Goal: Task Accomplishment & Management: Manage account settings

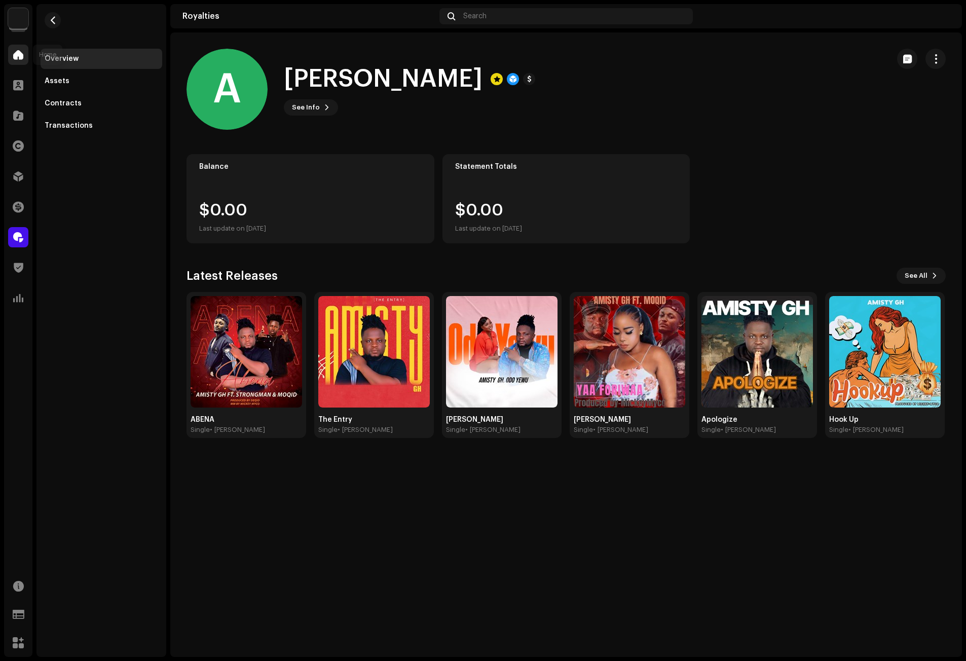
click at [21, 54] on span at bounding box center [18, 55] width 10 height 8
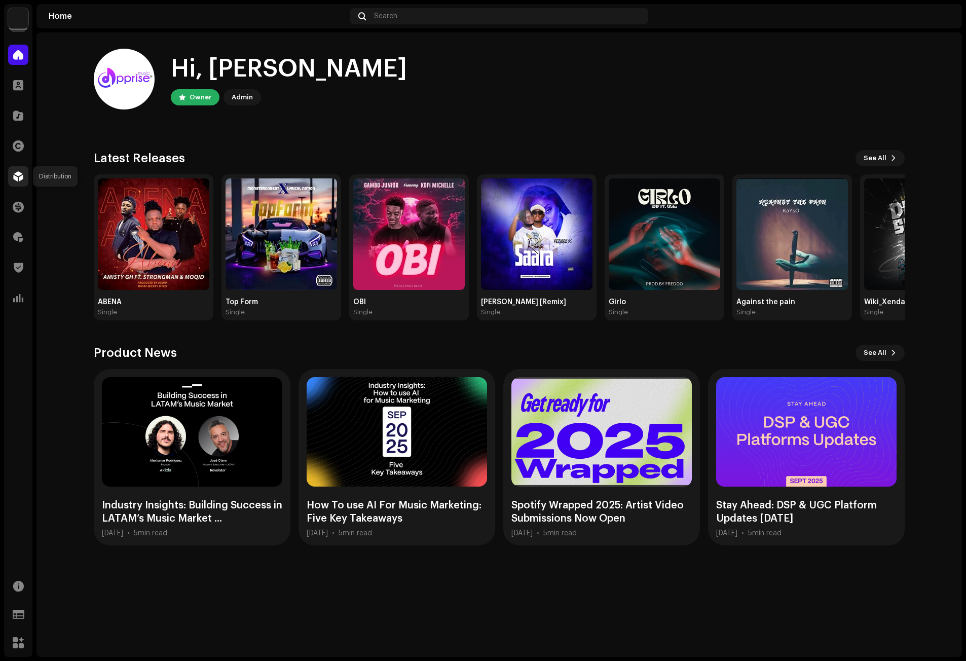
click at [20, 178] on span at bounding box center [18, 176] width 10 height 8
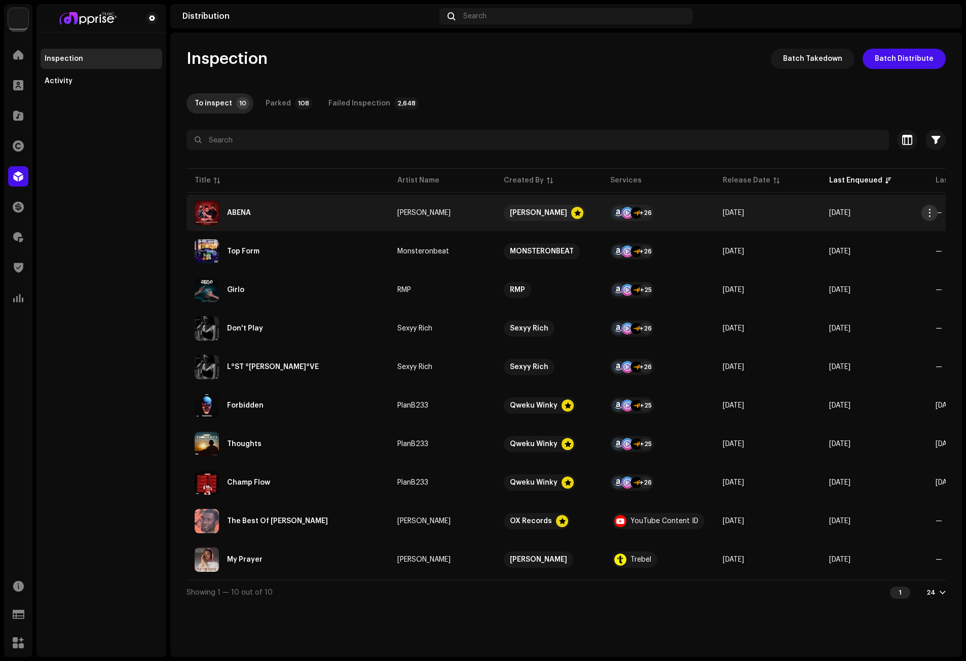
click at [928, 208] on button "button" at bounding box center [929, 213] width 16 height 16
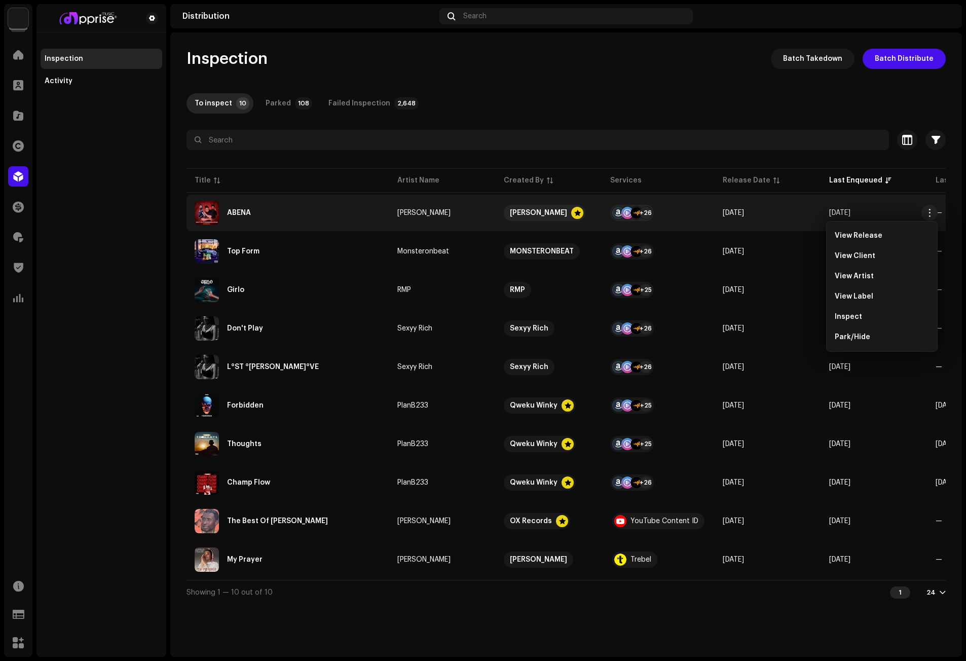
click at [717, 111] on div "To inspect 10 Parked 108 Failed Inspection 2,648" at bounding box center [565, 103] width 759 height 20
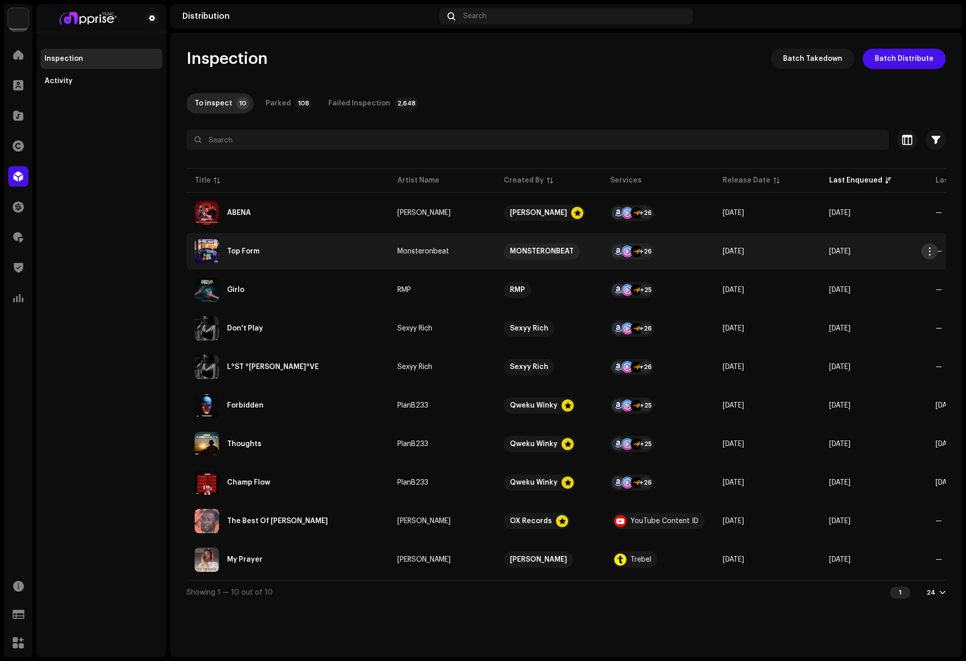
click at [929, 247] on span "button" at bounding box center [930, 251] width 8 height 8
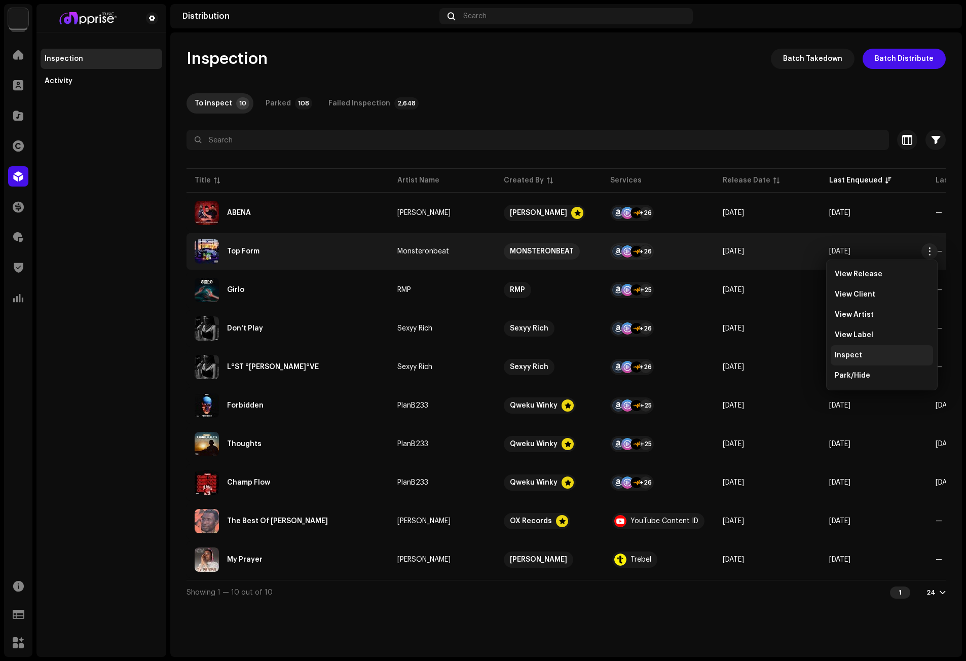
click at [864, 353] on div "Inspect" at bounding box center [882, 355] width 94 height 8
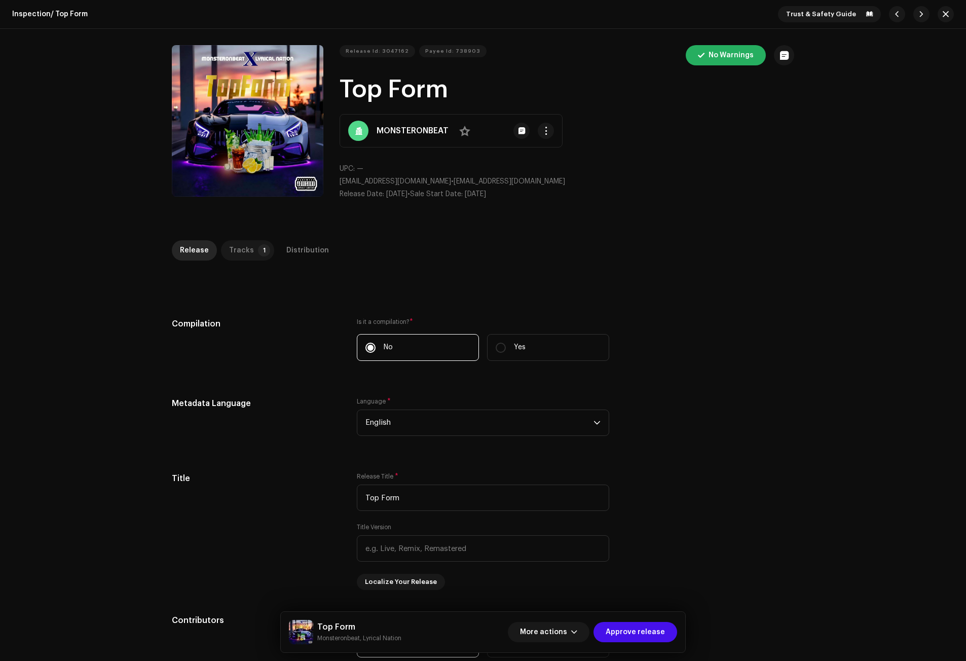
click at [248, 251] on p-tab "Tracks 1" at bounding box center [247, 250] width 53 height 20
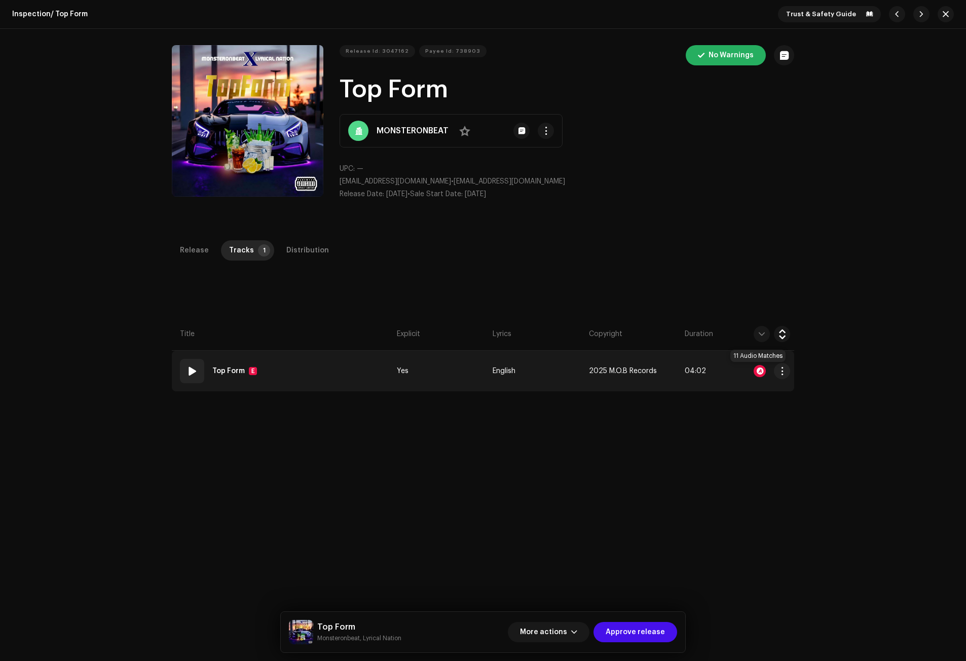
click at [759, 369] on div at bounding box center [759, 371] width 12 height 12
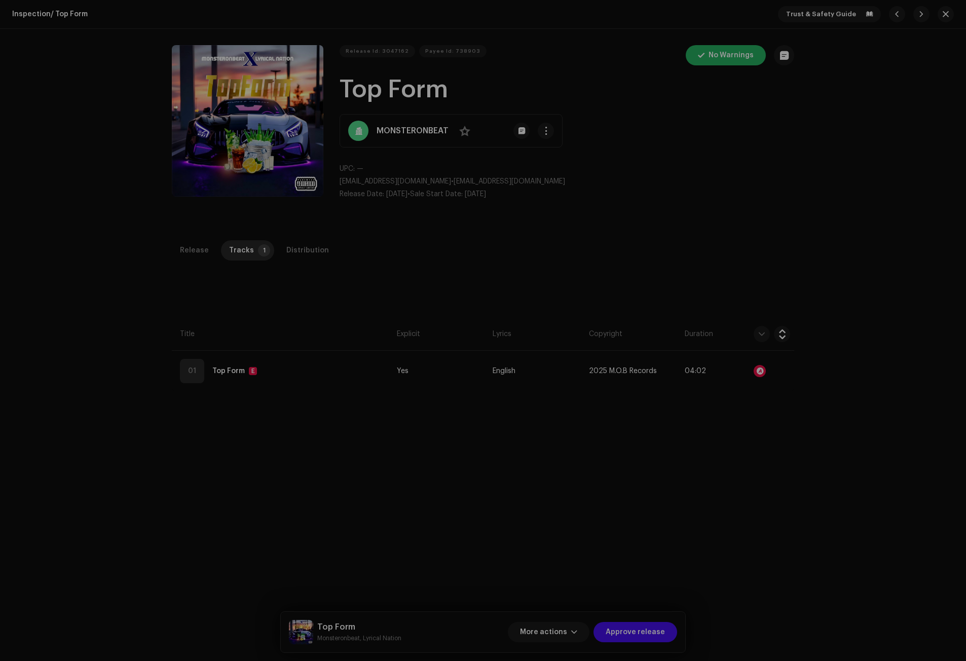
click at [714, 262] on div "Audio Recognition by Remix/Sample 11 Speech ! All results require review/listen…" at bounding box center [483, 330] width 966 height 661
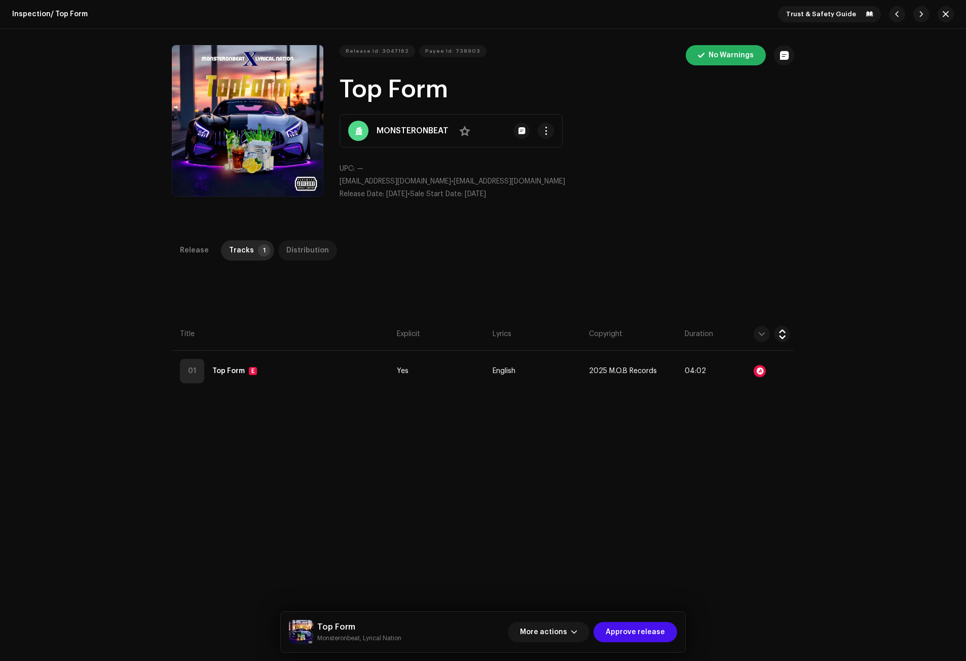
click at [313, 243] on div "Distribution" at bounding box center [307, 250] width 43 height 20
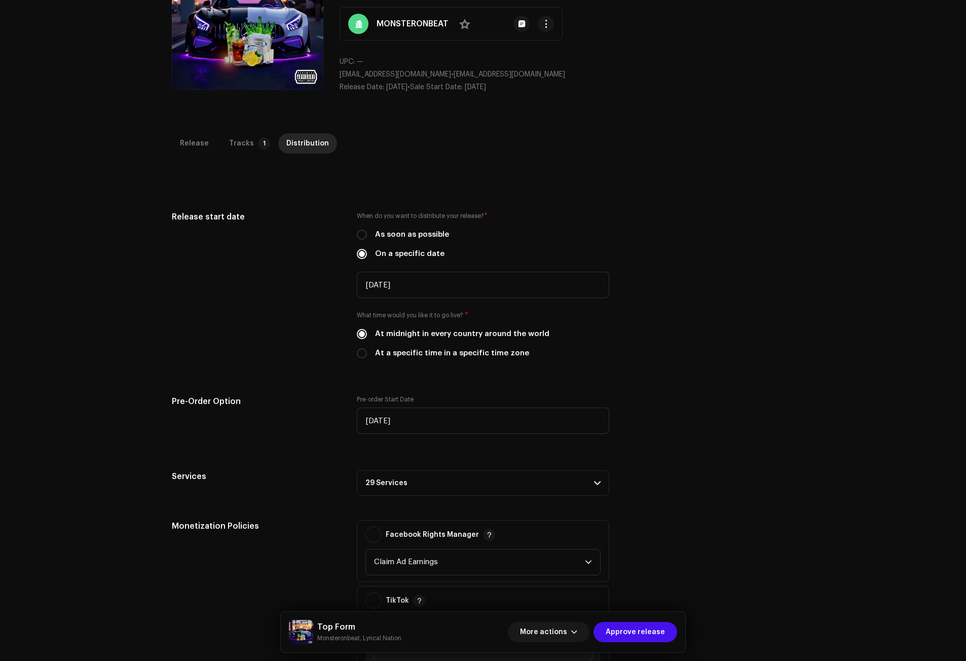
scroll to position [152, 0]
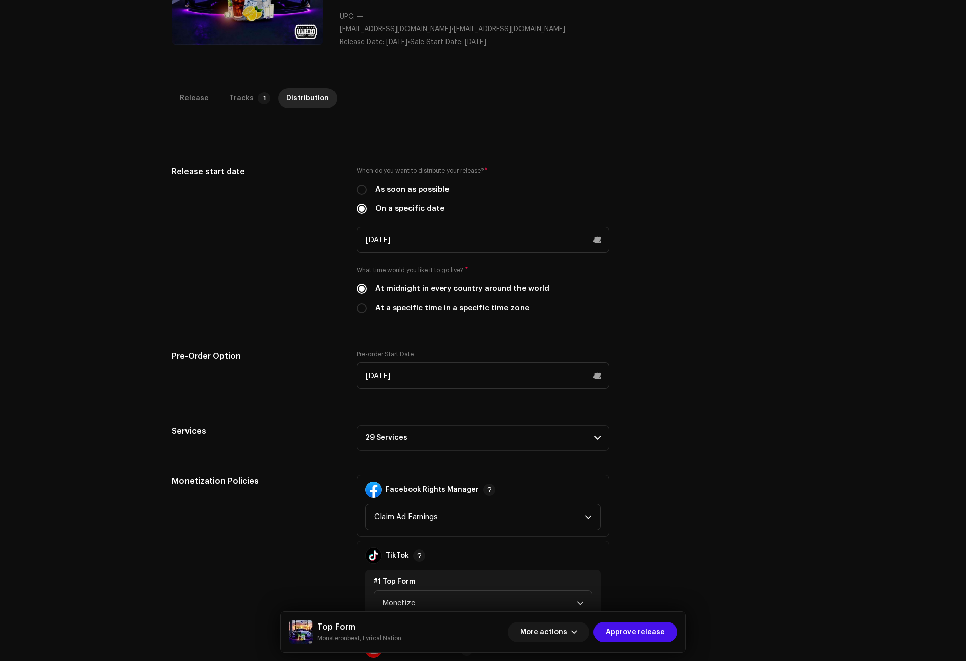
click at [376, 437] on p-accordion-header "29 Services" at bounding box center [483, 437] width 252 height 25
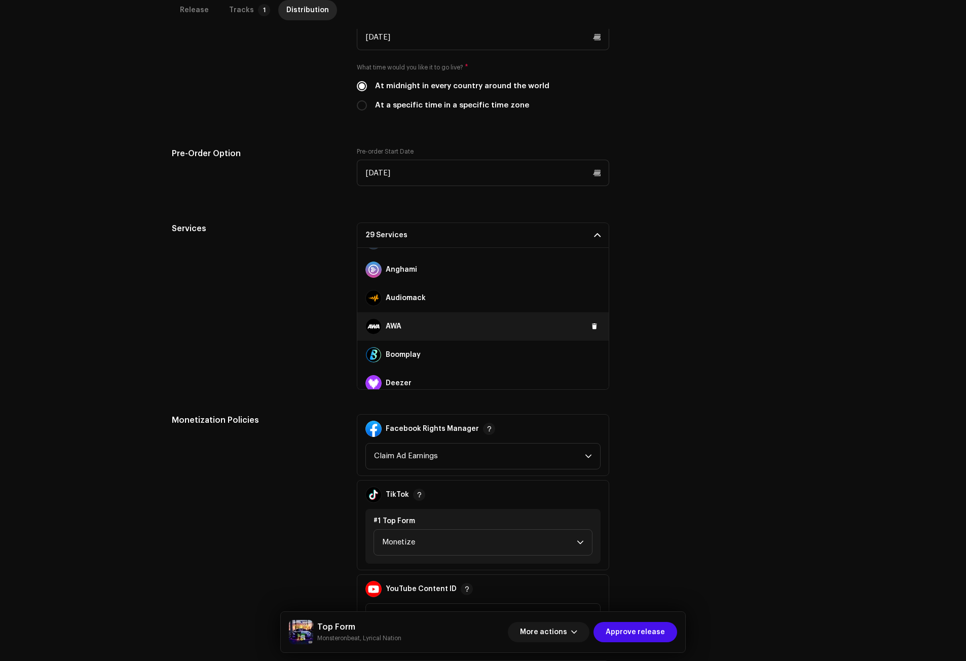
scroll to position [101, 0]
click at [591, 332] on span at bounding box center [594, 331] width 6 height 8
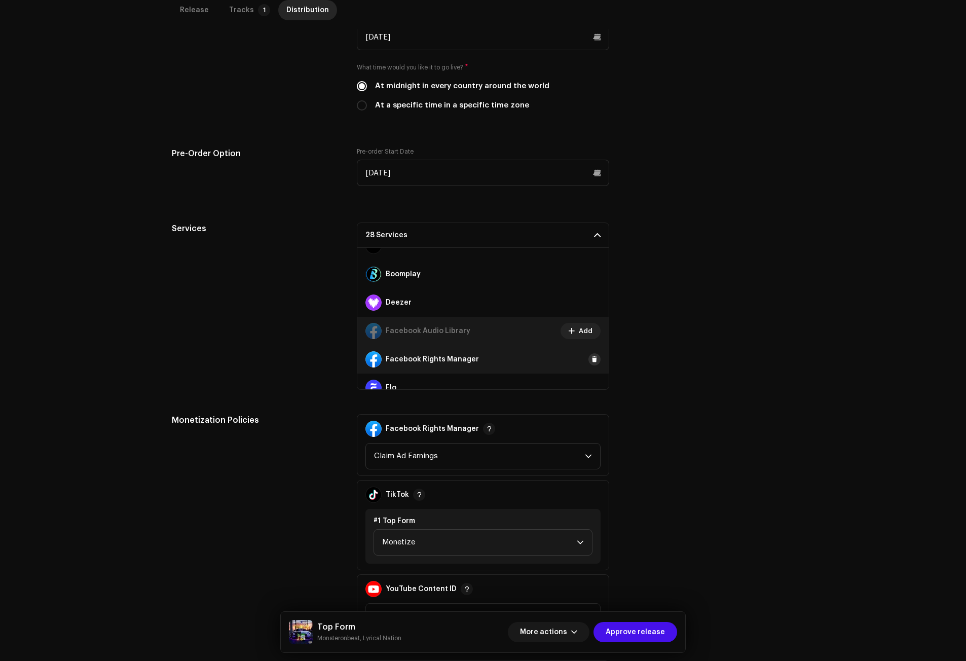
click at [588, 358] on button at bounding box center [594, 359] width 12 height 12
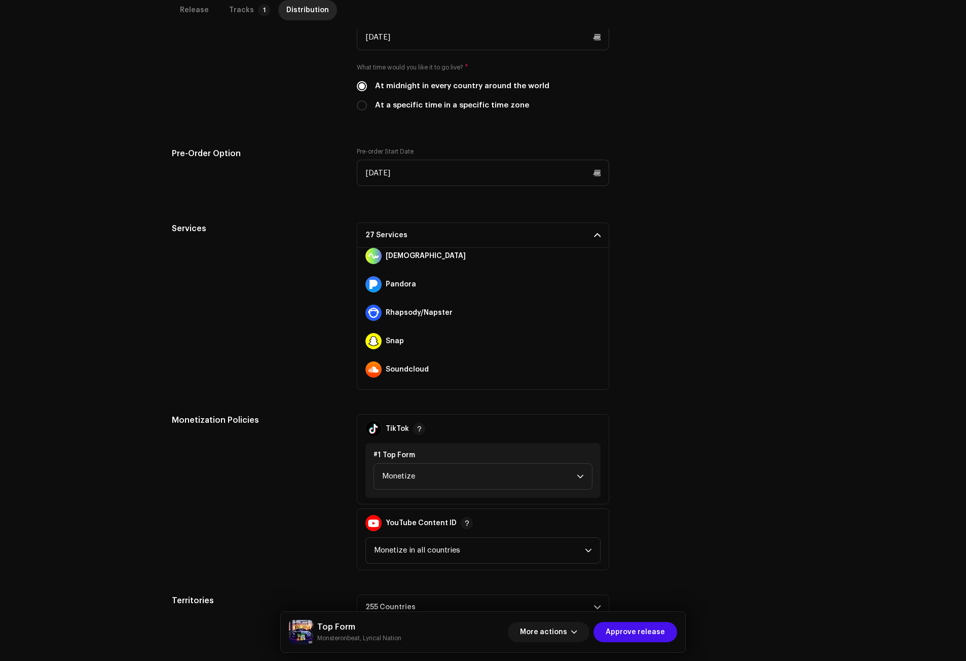
scroll to position [507, 0]
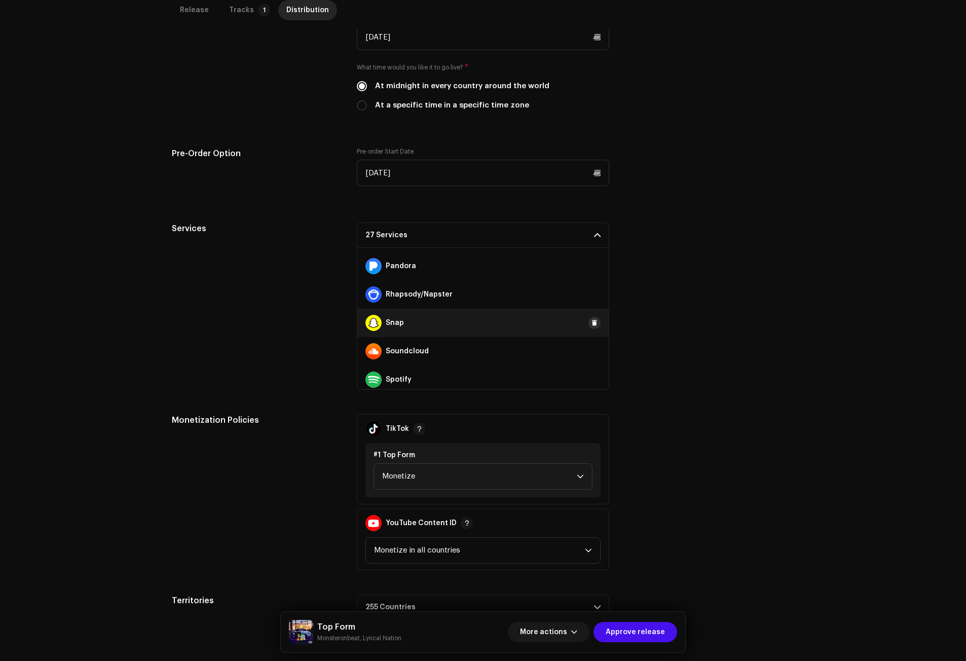
click at [591, 320] on span at bounding box center [594, 323] width 6 height 8
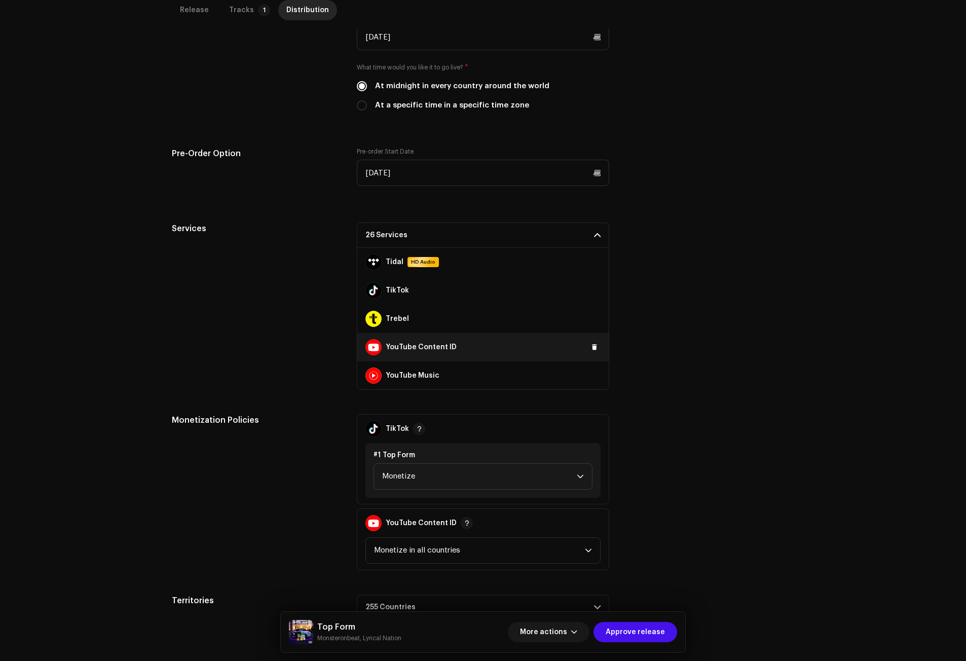
scroll to position [681, 0]
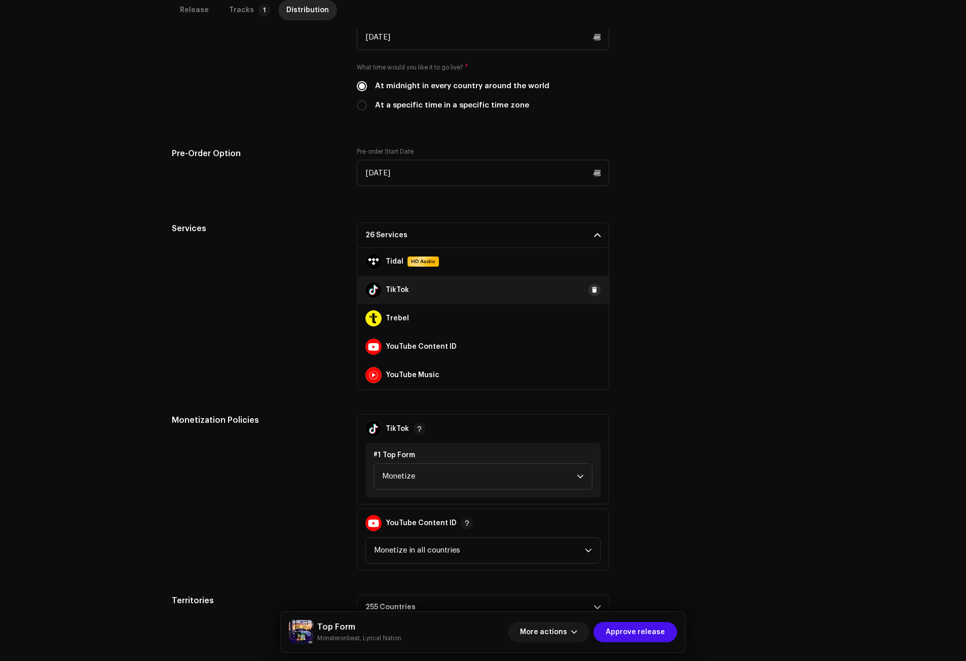
click at [591, 290] on span at bounding box center [594, 290] width 6 height 8
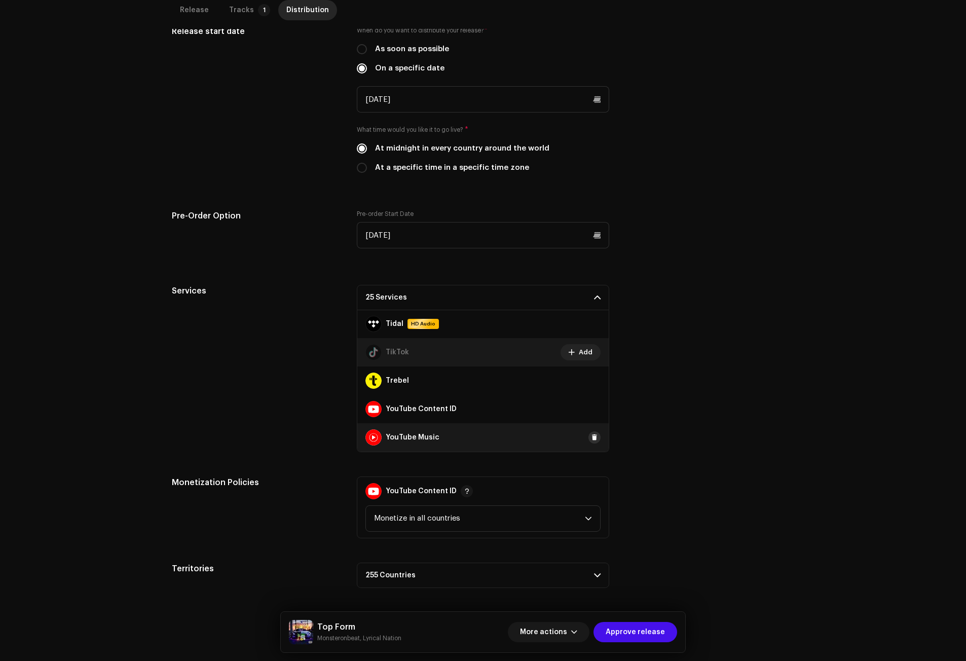
click at [590, 442] on button at bounding box center [594, 437] width 12 height 12
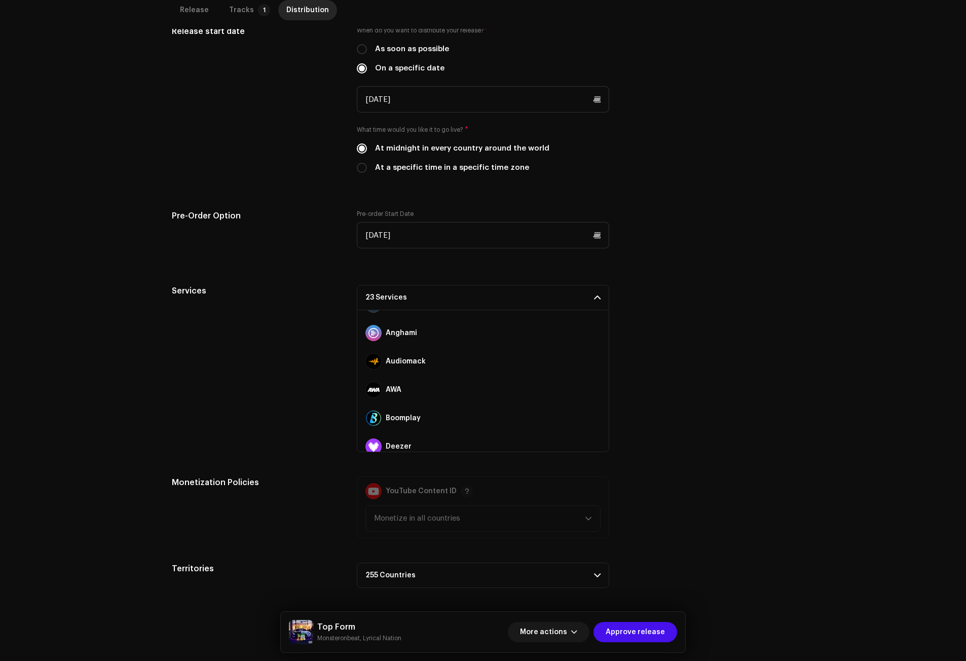
scroll to position [0, 0]
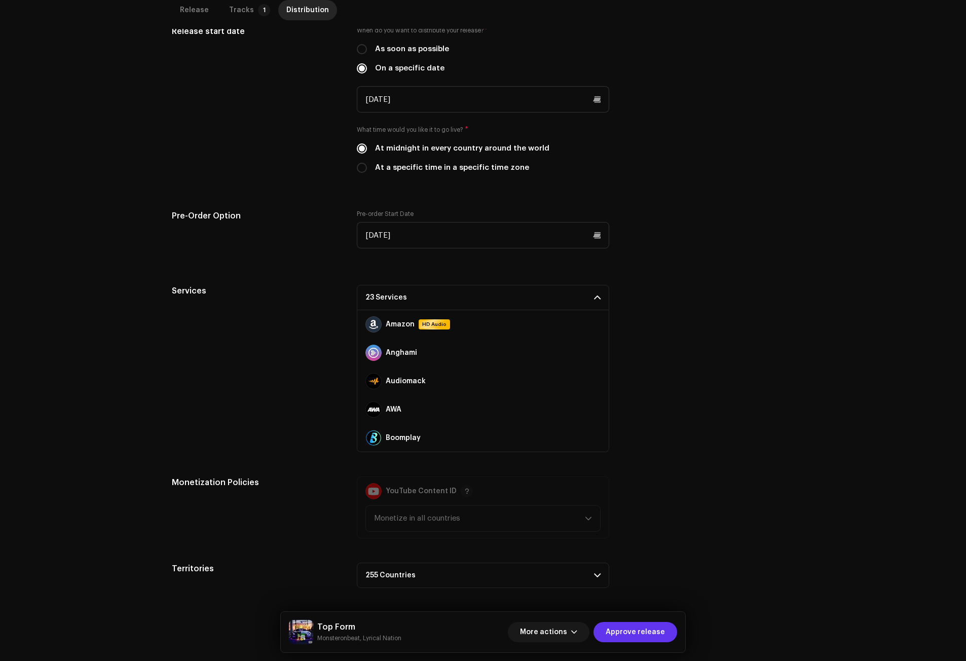
click at [645, 633] on span "Approve release" at bounding box center [634, 632] width 59 height 20
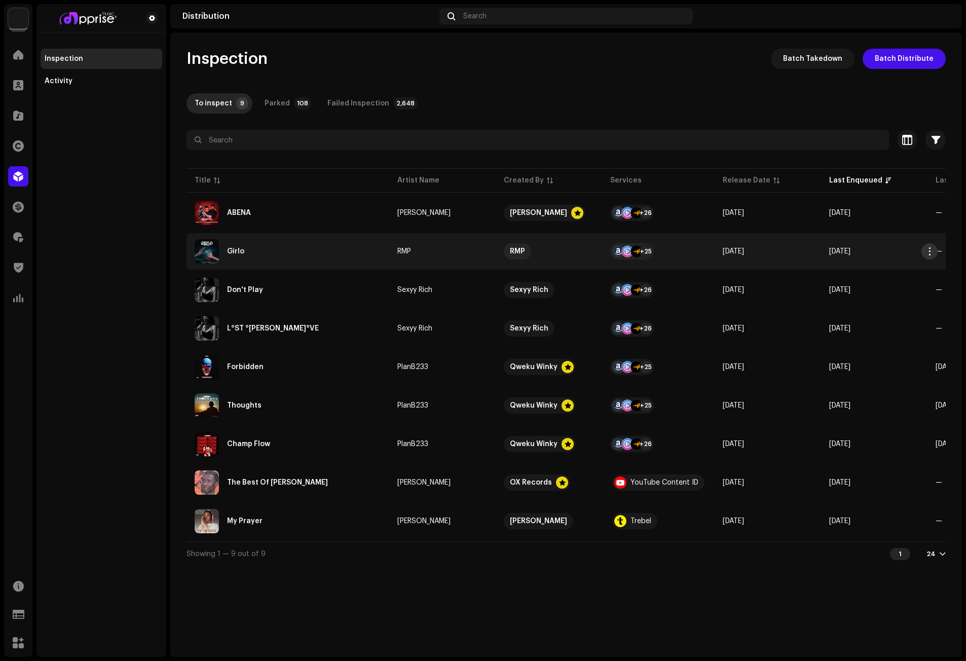
click at [926, 250] on span "button" at bounding box center [930, 251] width 8 height 8
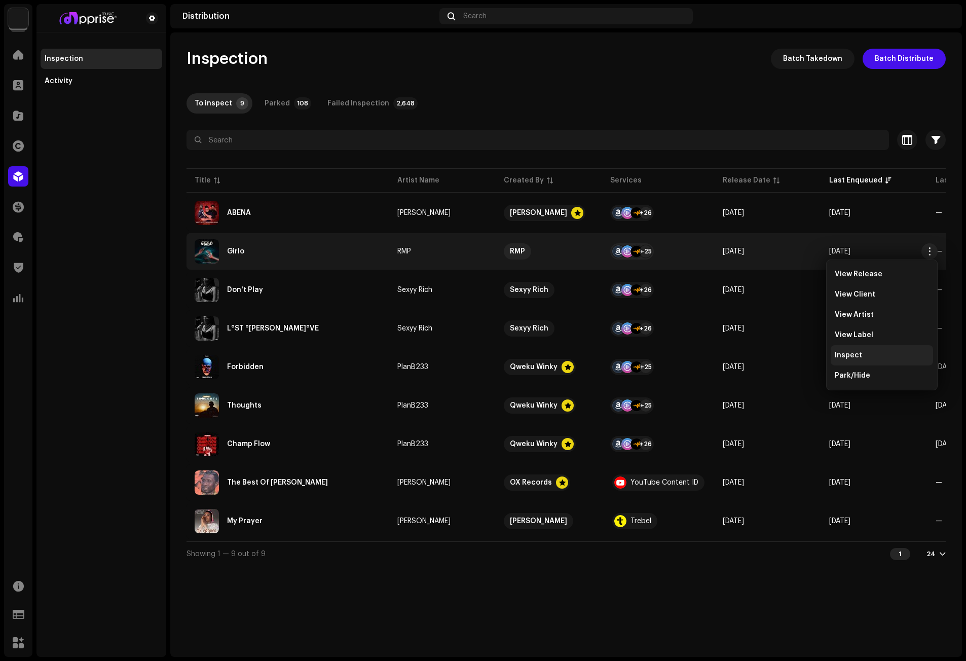
click at [855, 358] on span "Inspect" at bounding box center [848, 355] width 27 height 8
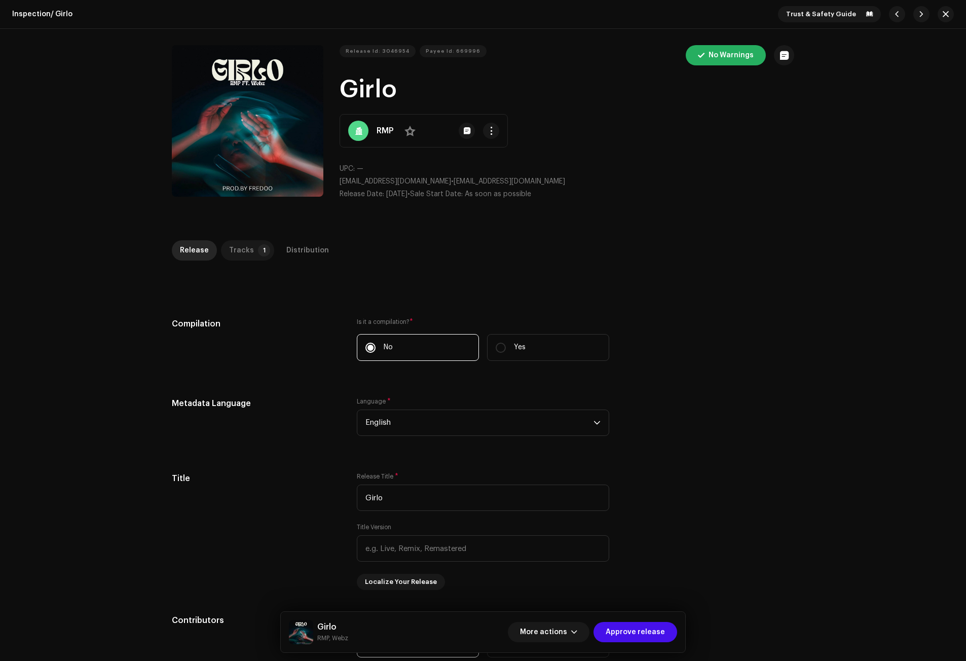
click at [231, 253] on div "Tracks" at bounding box center [241, 250] width 25 height 20
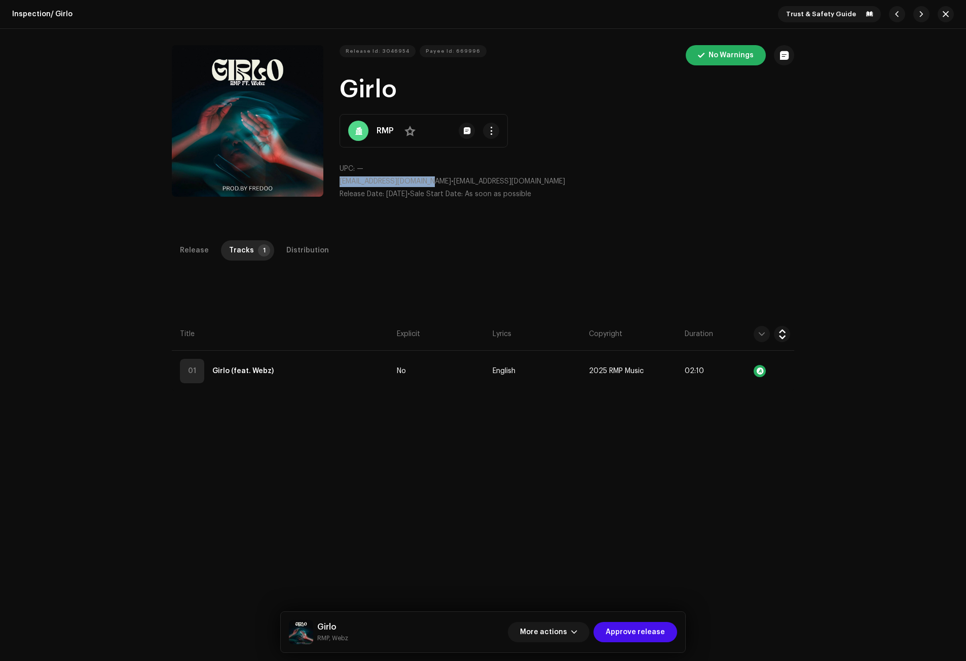
drag, startPoint x: 430, startPoint y: 181, endPoint x: 337, endPoint y: 181, distance: 93.2
click at [337, 181] on div "Release Id: 3046954 Payee Id: 669996 No Warnings Girlo RMP No UPC: — patricknar…" at bounding box center [483, 126] width 622 height 163
copy span "patricknarhrmp@gmail.com"
click at [577, 634] on span "button" at bounding box center [574, 632] width 6 height 8
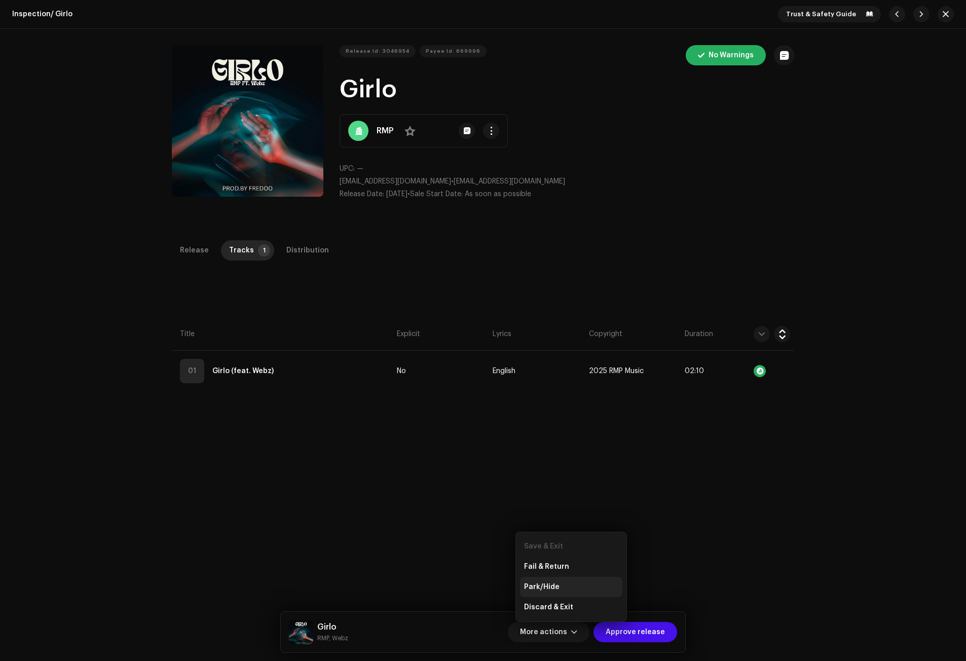
click at [547, 583] on span "Park/Hide" at bounding box center [541, 587] width 35 height 8
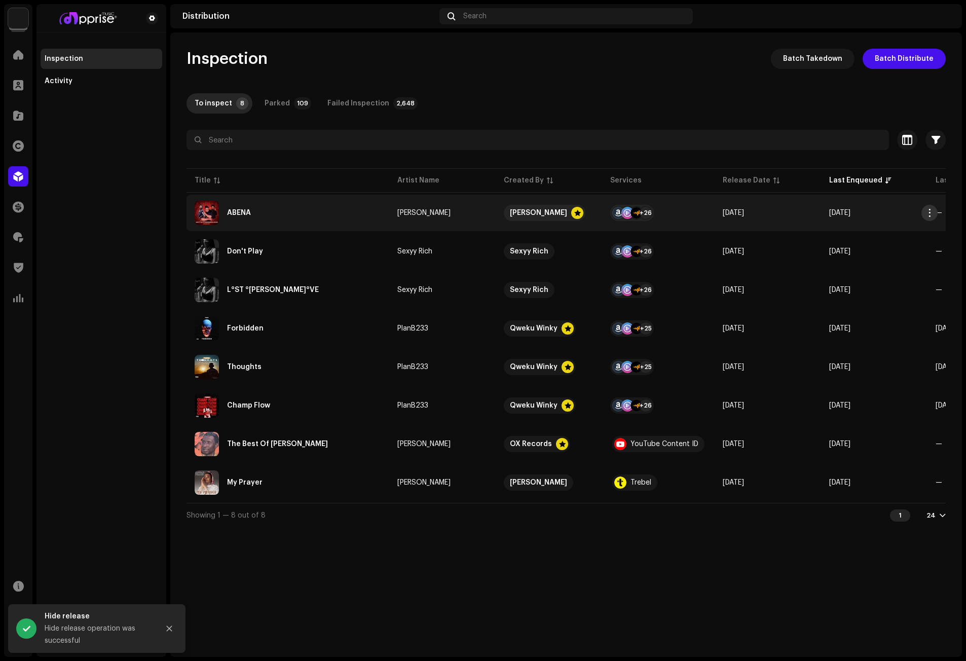
click at [927, 211] on span "button" at bounding box center [930, 213] width 8 height 8
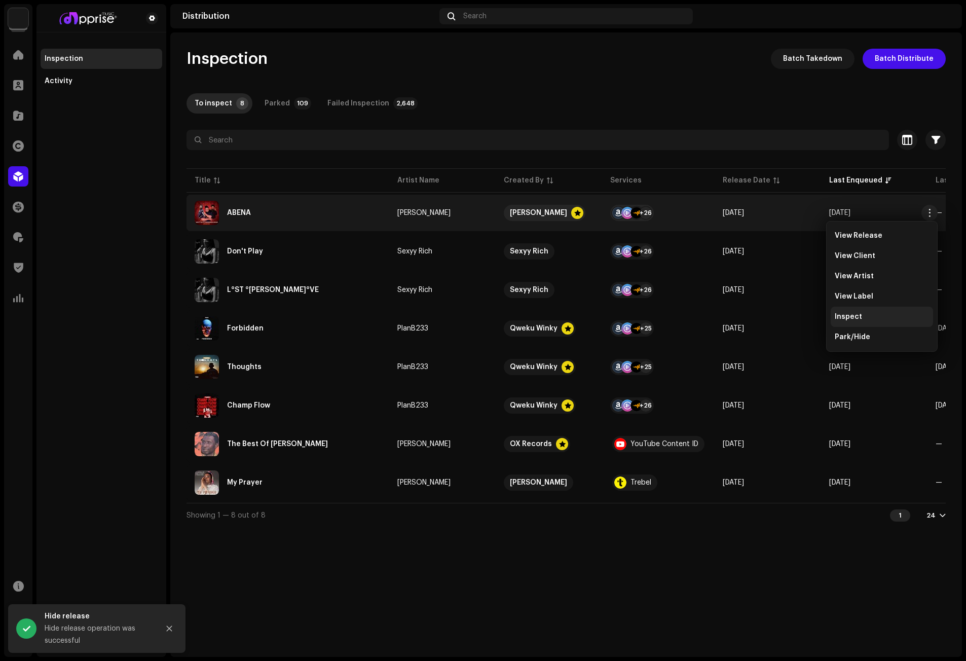
click at [848, 315] on span "Inspect" at bounding box center [848, 317] width 27 height 8
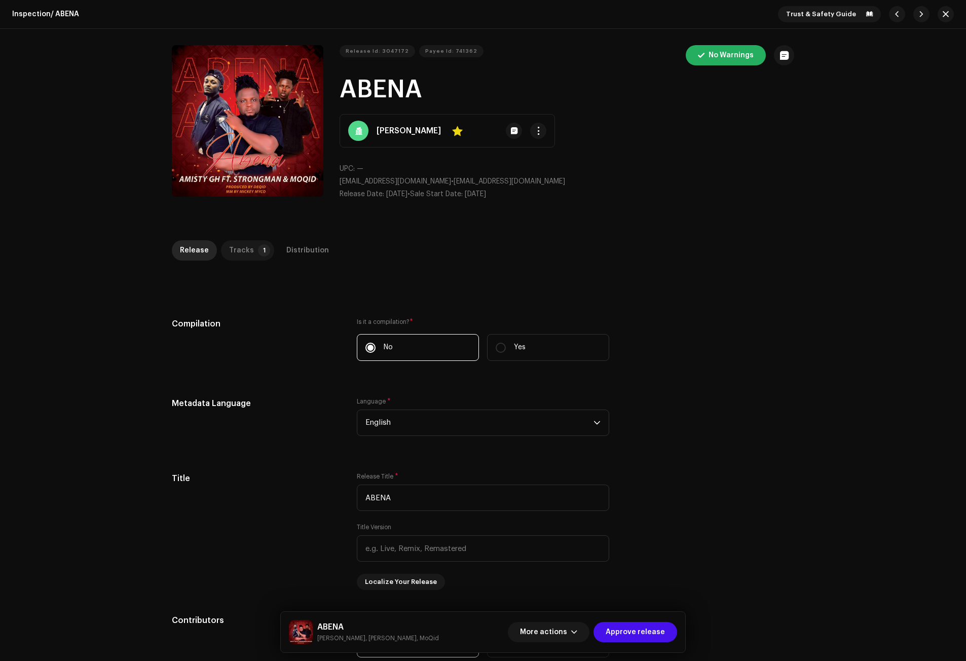
click at [258, 247] on p-badge "1" at bounding box center [264, 250] width 12 height 12
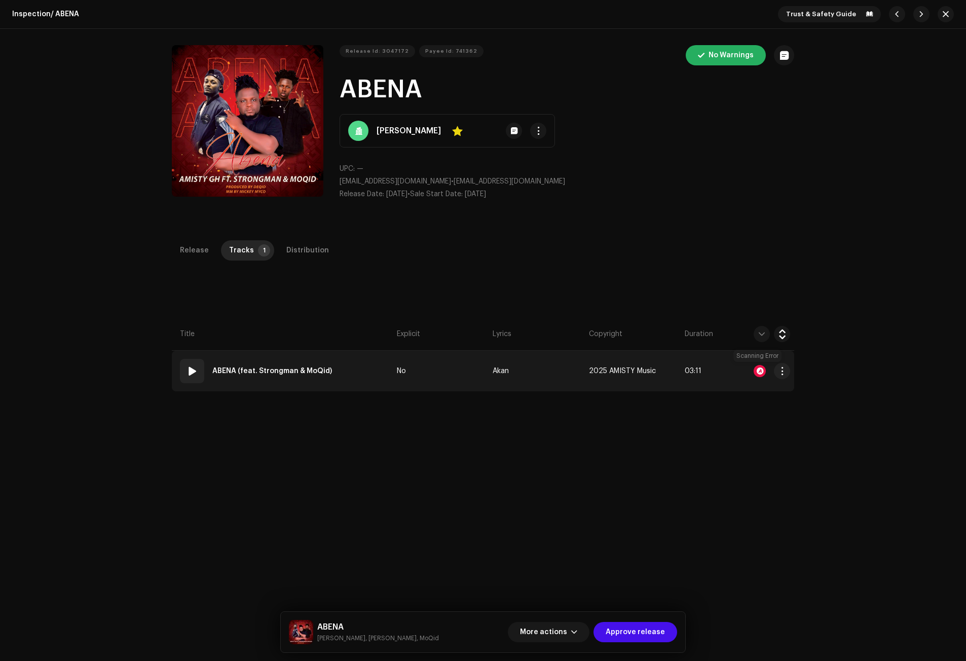
click at [756, 369] on div at bounding box center [759, 371] width 12 height 12
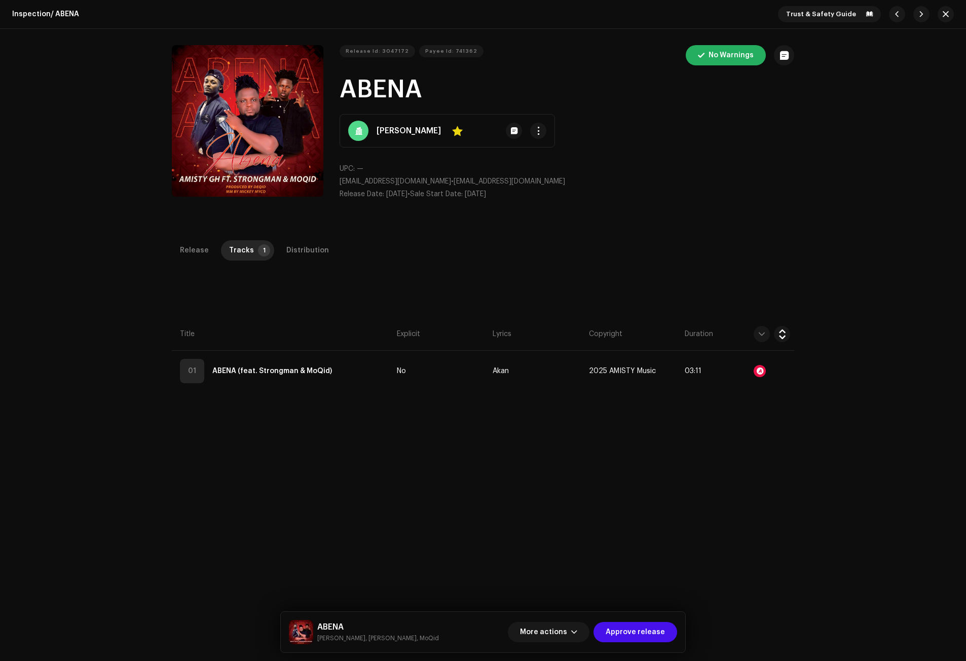
click at [773, 158] on div "Audio Recognition by AcrCloud is still processing the audio file. Scheduling a …" at bounding box center [483, 330] width 966 height 661
click at [938, 12] on button "button" at bounding box center [945, 14] width 16 height 16
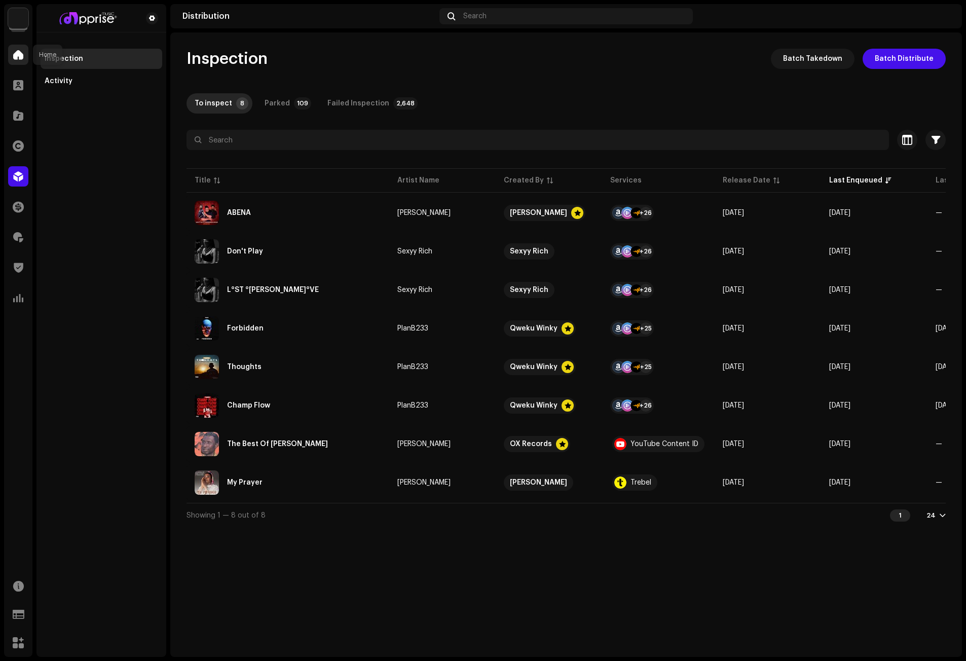
click at [18, 54] on span at bounding box center [18, 55] width 10 height 8
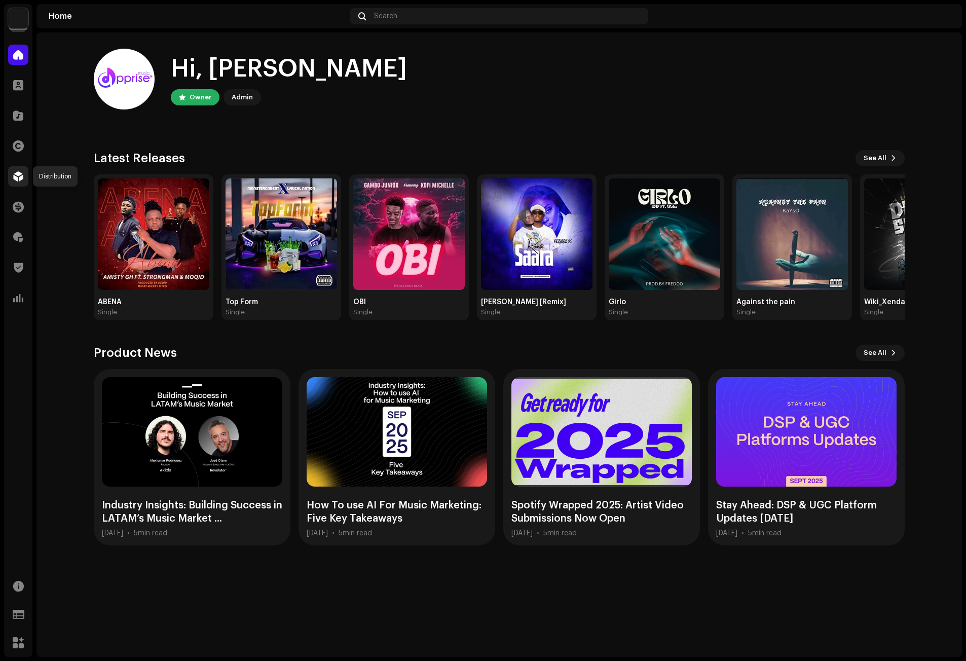
click at [18, 175] on span at bounding box center [18, 176] width 10 height 8
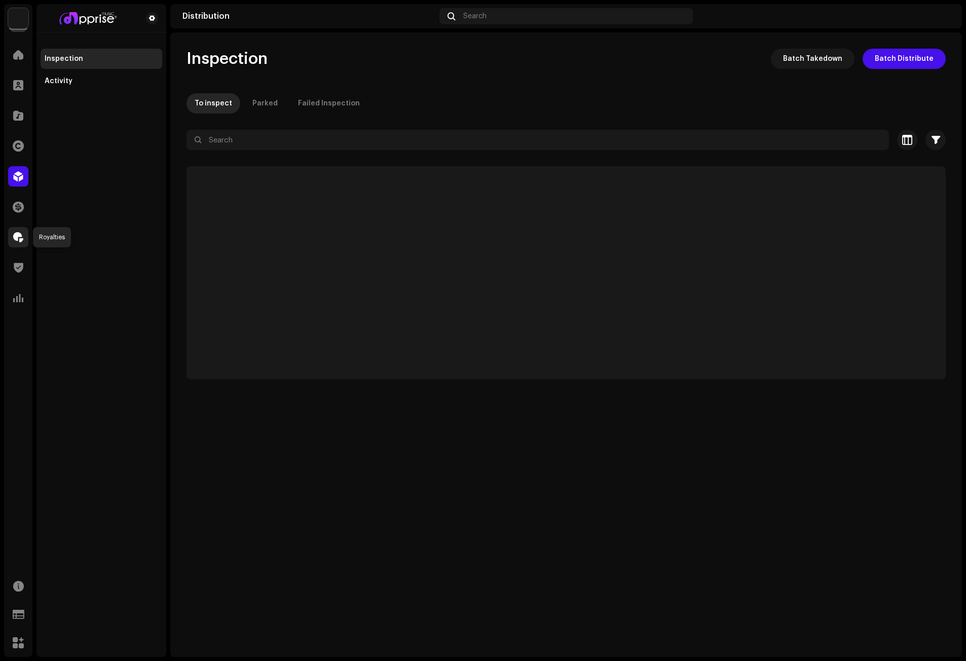
click at [16, 236] on span at bounding box center [18, 237] width 10 height 8
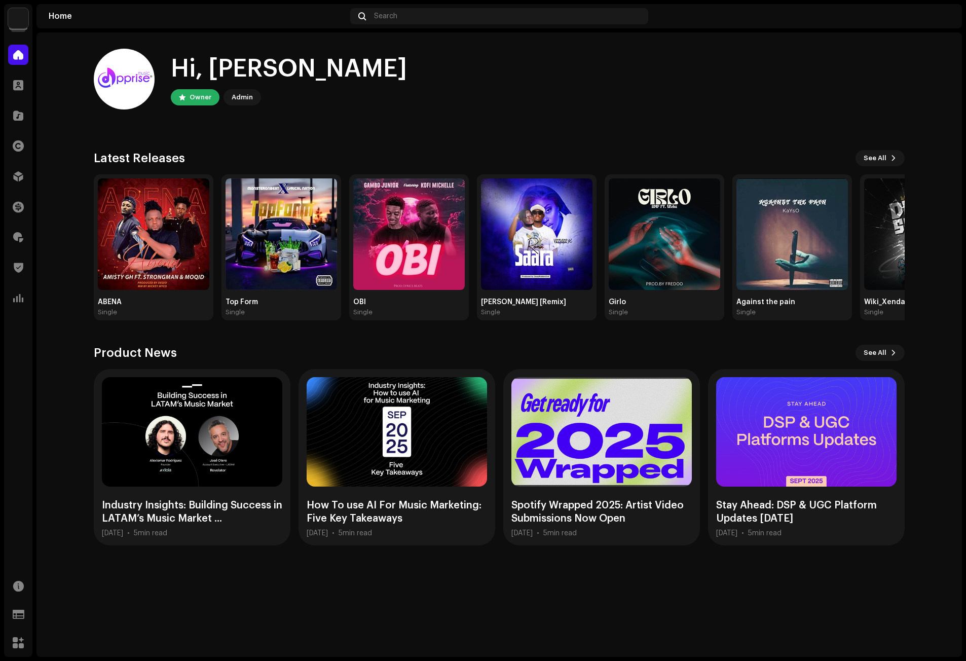
click at [18, 127] on div "Catalog" at bounding box center [18, 115] width 28 height 28
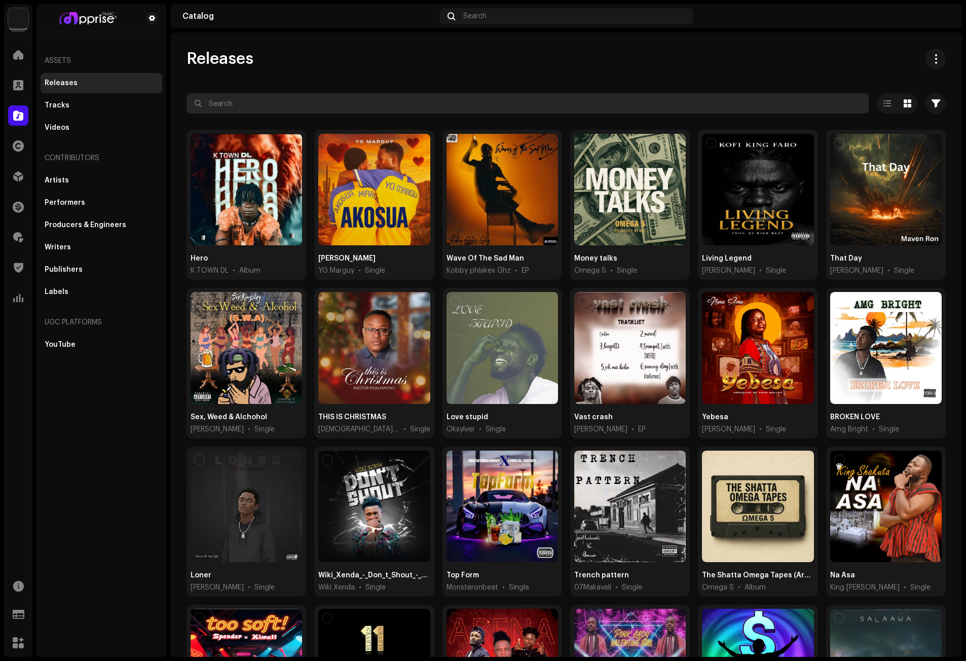
paste input "SKAB4"
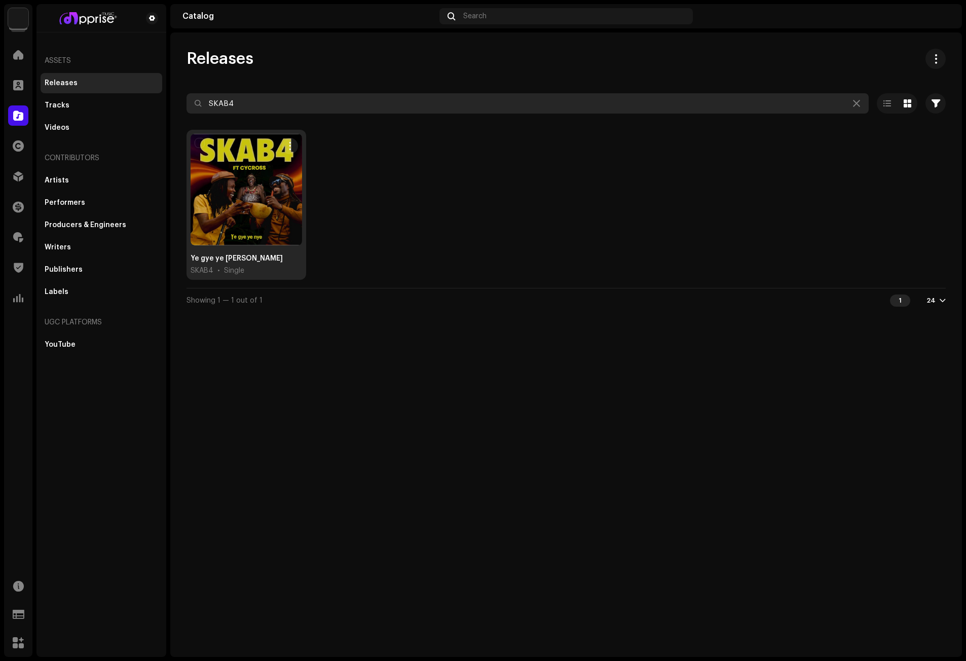
type input "SKAB4"
click at [262, 178] on div at bounding box center [246, 189] width 111 height 111
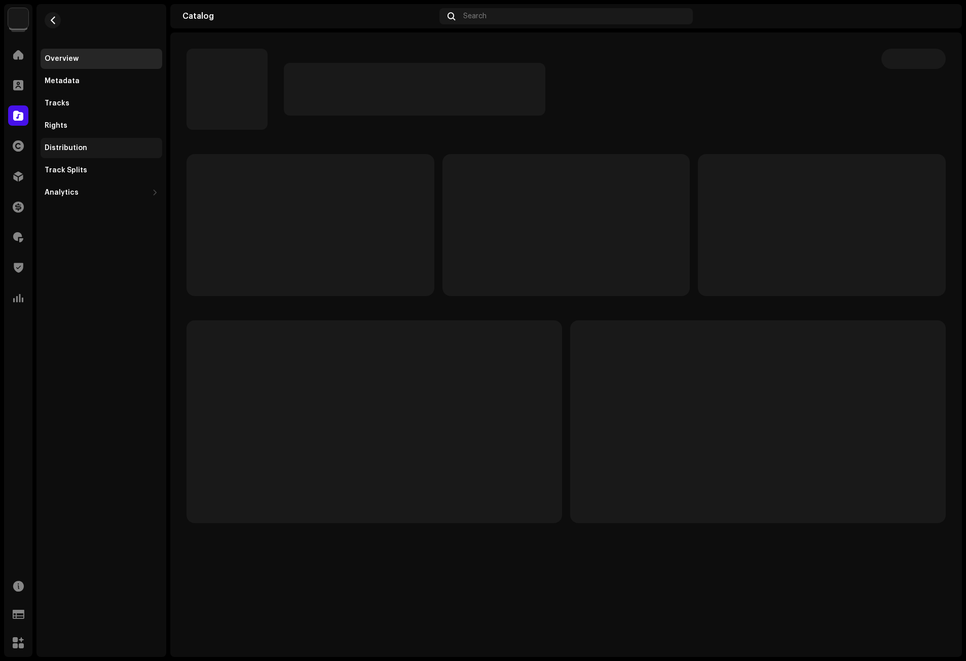
click at [73, 143] on div "Distribution" at bounding box center [102, 148] width 122 height 20
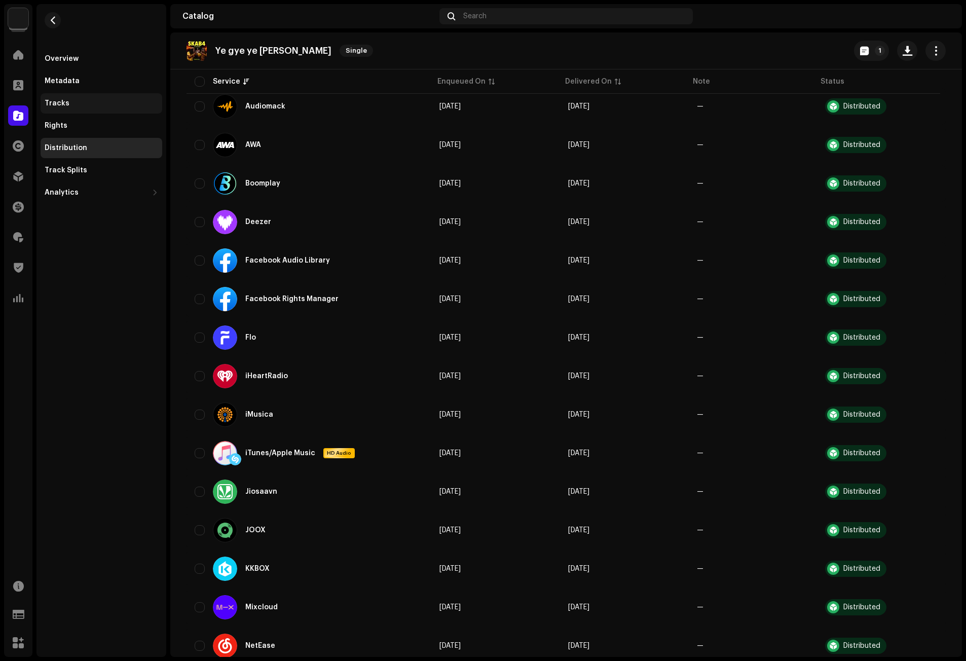
scroll to position [212, 0]
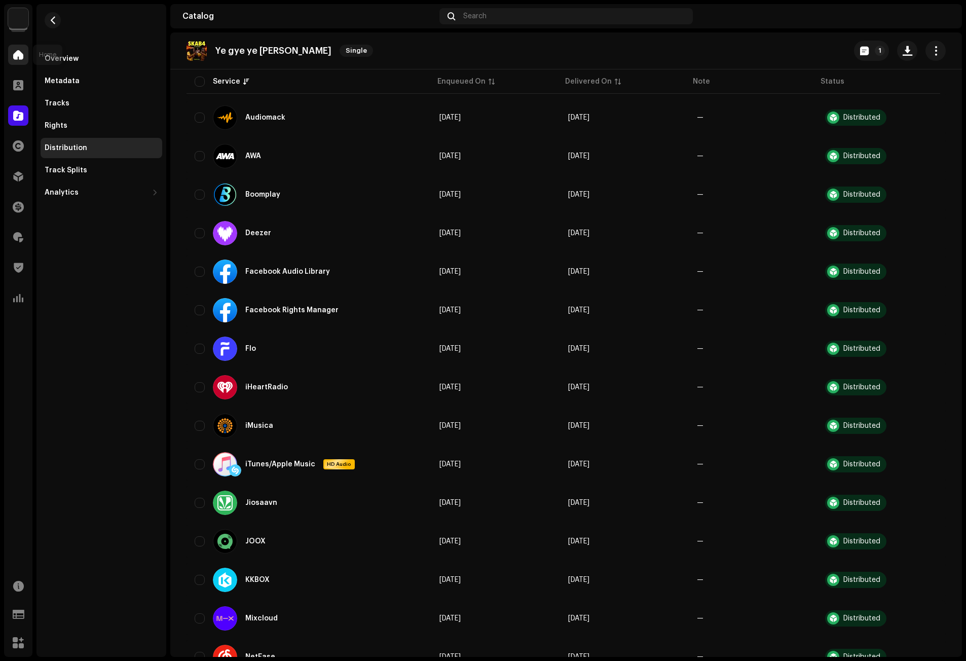
click at [17, 51] on span at bounding box center [18, 55] width 10 height 8
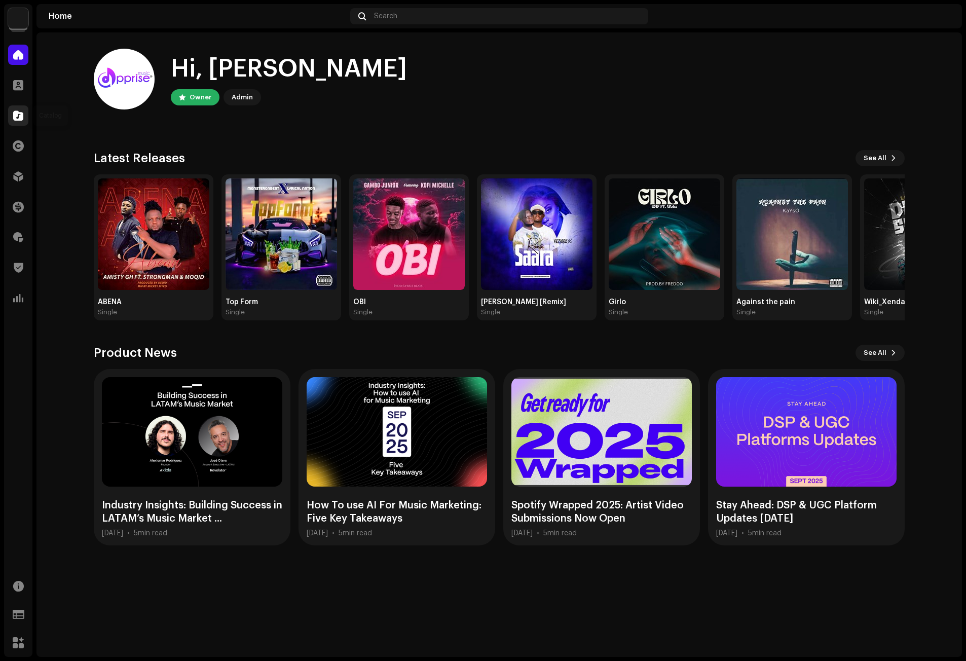
click at [17, 111] on span at bounding box center [18, 115] width 10 height 8
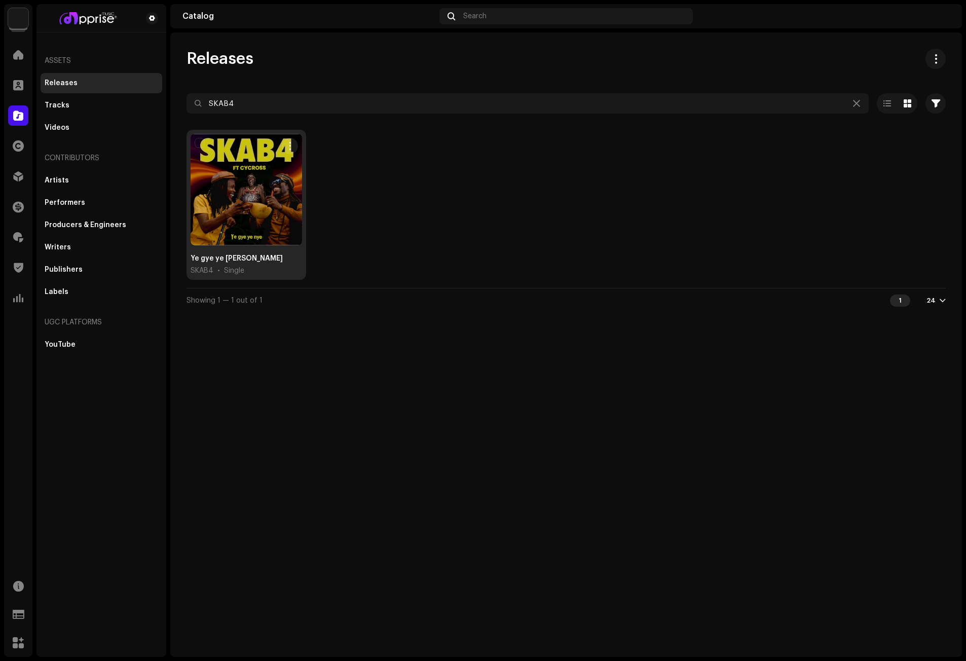
click at [213, 208] on div at bounding box center [246, 189] width 111 height 111
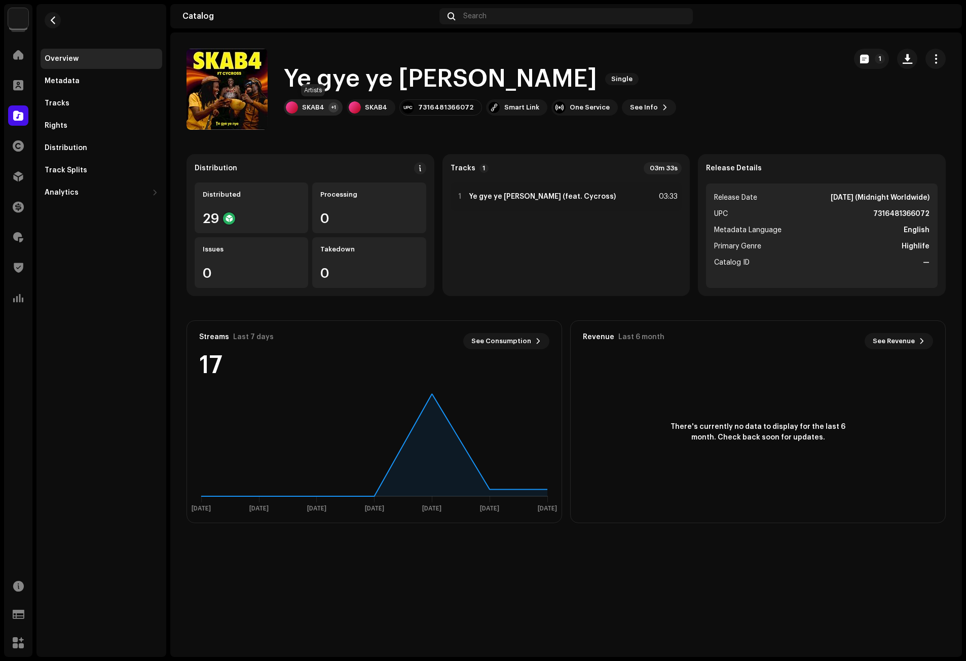
click at [315, 105] on div "SKAB4" at bounding box center [313, 107] width 22 height 8
click at [333, 127] on div "SKAB4 Main Primary Artist" at bounding box center [365, 132] width 154 height 24
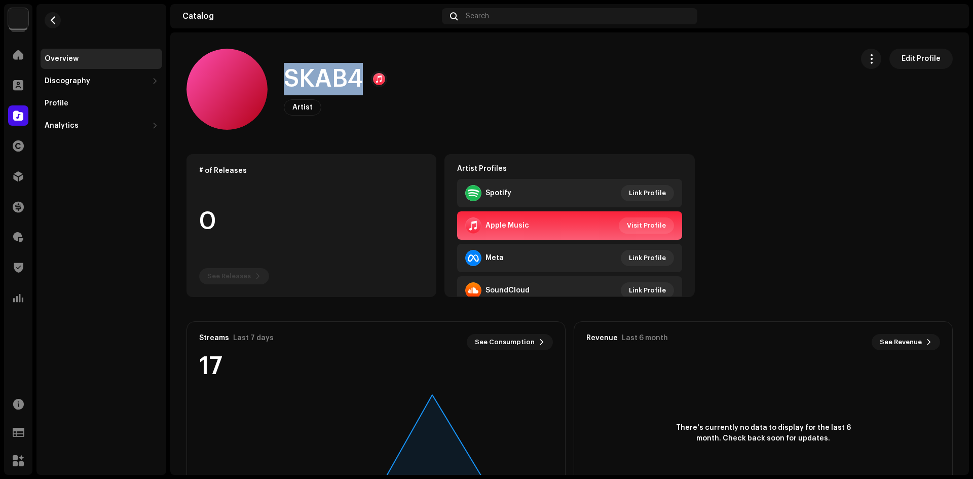
drag, startPoint x: 362, startPoint y: 79, endPoint x: 286, endPoint y: 80, distance: 75.5
click at [286, 80] on h1 "SKAB4" at bounding box center [323, 79] width 79 height 32
click at [54, 102] on div "Profile" at bounding box center [57, 103] width 24 height 8
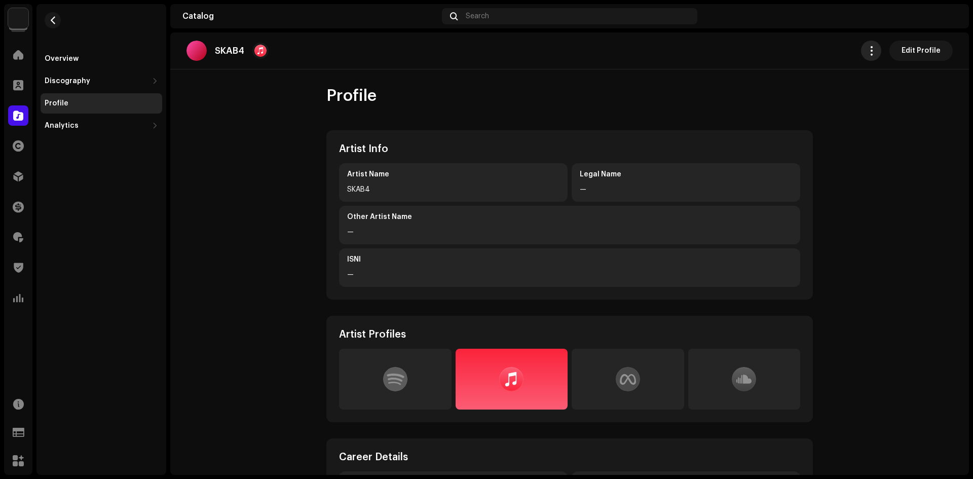
click at [870, 49] on span "button" at bounding box center [871, 51] width 10 height 8
click at [53, 52] on div "Overview" at bounding box center [102, 59] width 122 height 20
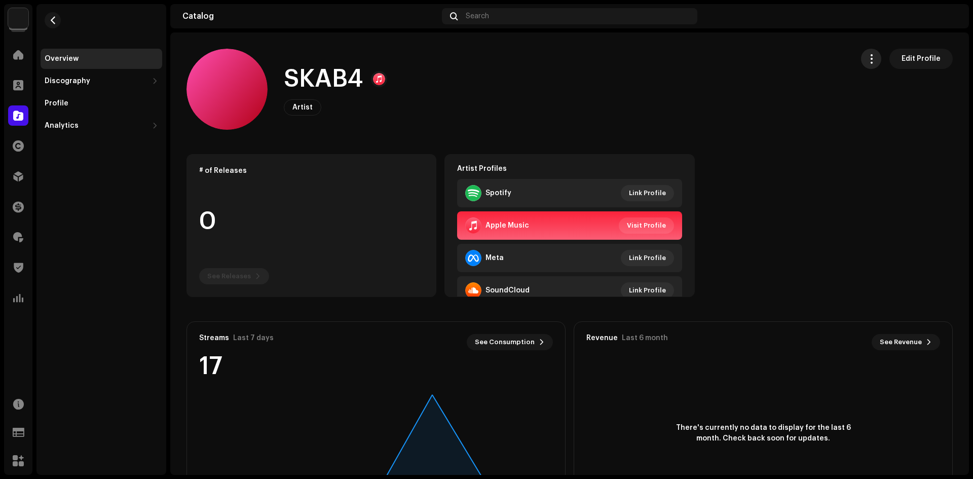
click at [866, 58] on span "button" at bounding box center [871, 59] width 10 height 8
click at [871, 82] on span "Copy Id" at bounding box center [879, 84] width 27 height 8
drag, startPoint x: 360, startPoint y: 74, endPoint x: 289, endPoint y: 78, distance: 71.0
click at [289, 78] on h1 "SKAB4" at bounding box center [323, 79] width 79 height 32
copy h1 "SKAB4"
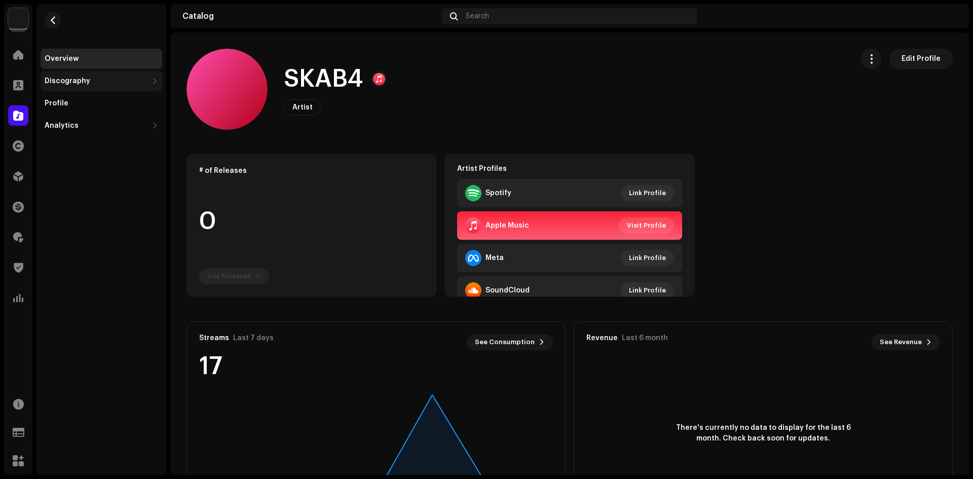
click at [53, 87] on div "Discography" at bounding box center [102, 81] width 122 height 20
click at [60, 78] on div "Discography" at bounding box center [68, 81] width 46 height 8
click at [70, 78] on div "Discography" at bounding box center [68, 81] width 46 height 8
click at [62, 101] on div "Releases" at bounding box center [65, 103] width 33 height 8
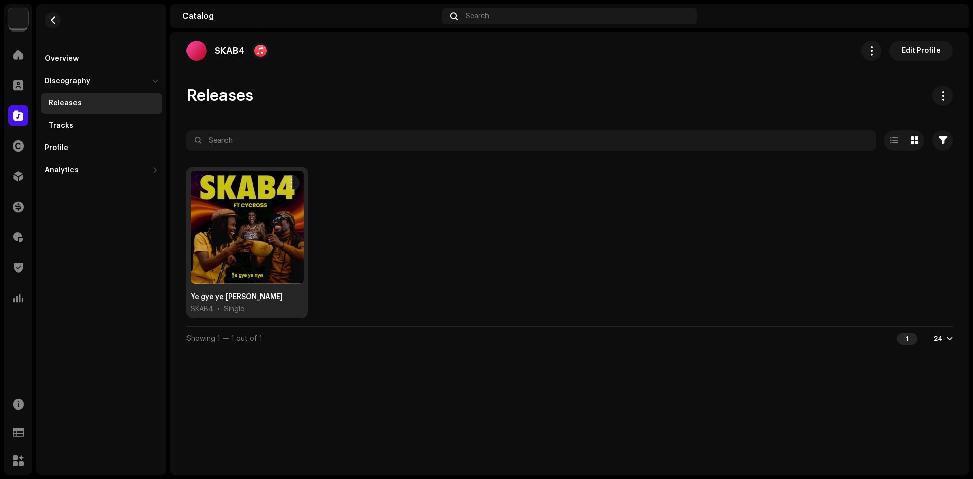
click at [255, 238] on div at bounding box center [247, 227] width 113 height 113
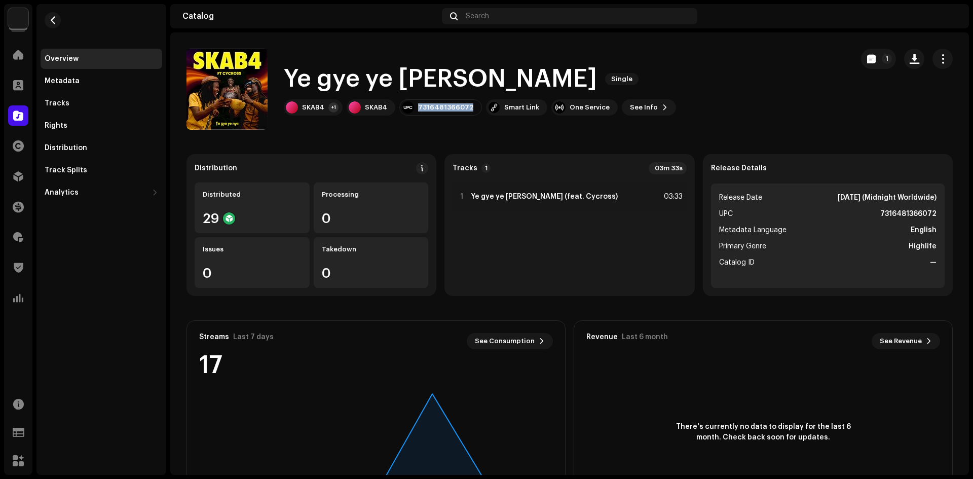
drag, startPoint x: 467, startPoint y: 107, endPoint x: 397, endPoint y: 107, distance: 70.4
click at [397, 107] on div "SKAB4 +1 SKAB4 7316481366072 Smart Link One Service See Info 1" at bounding box center [480, 107] width 392 height 16
copy div "7316481366072"
click at [952, 15] on img at bounding box center [948, 16] width 16 height 16
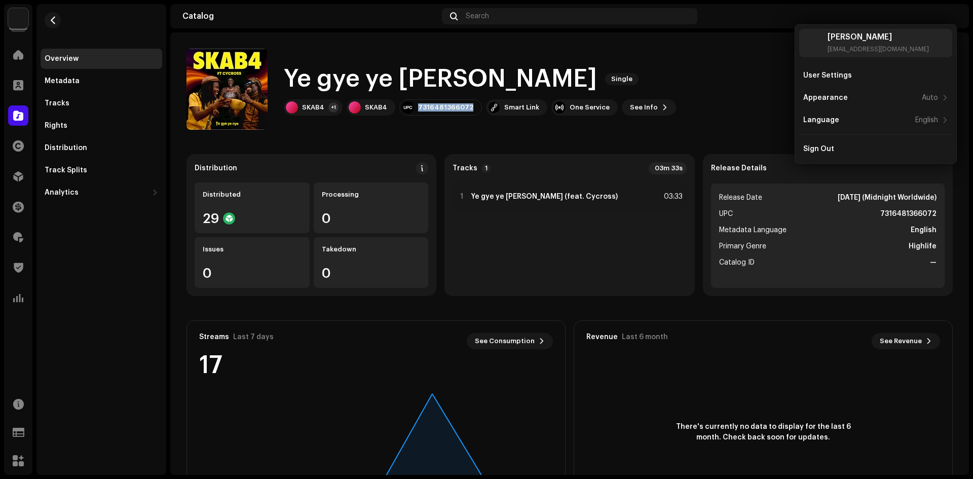
click at [20, 17] on img at bounding box center [18, 18] width 20 height 20
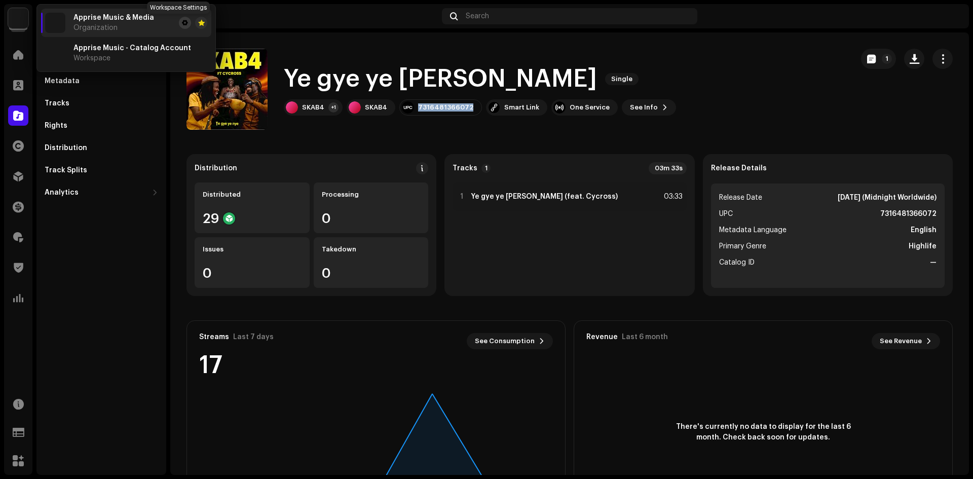
click at [182, 21] on span at bounding box center [185, 23] width 6 height 8
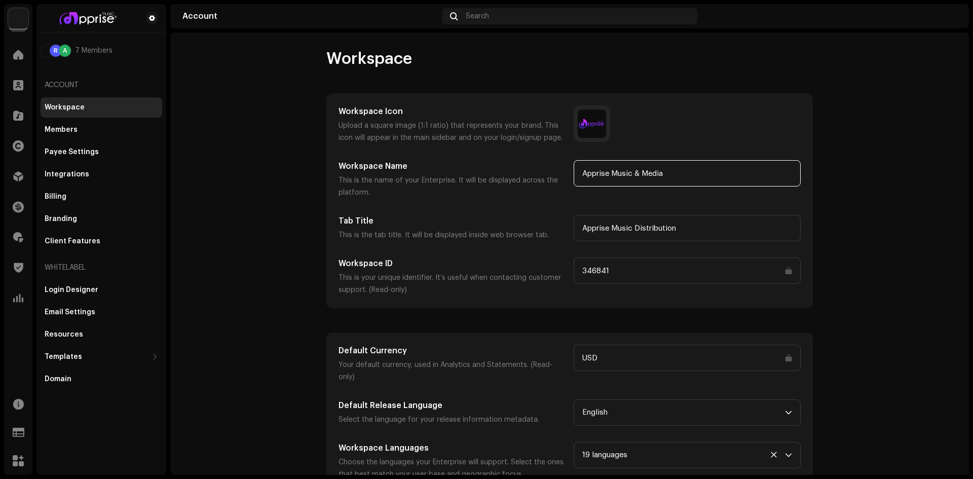
drag, startPoint x: 671, startPoint y: 173, endPoint x: 572, endPoint y: 173, distance: 99.3
click at [574, 173] on input "Apprise Music & Media" at bounding box center [687, 173] width 227 height 26
click at [18, 53] on span at bounding box center [18, 55] width 10 height 8
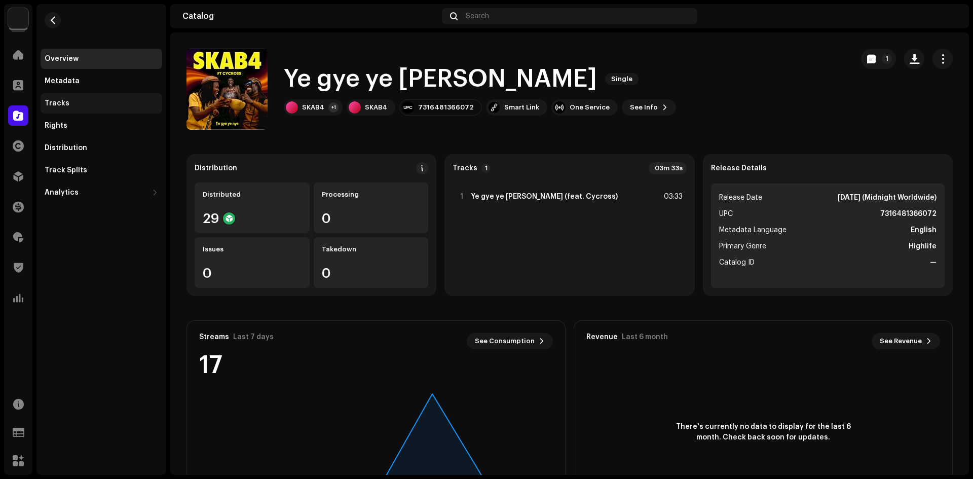
click at [64, 102] on div "Tracks" at bounding box center [57, 103] width 25 height 8
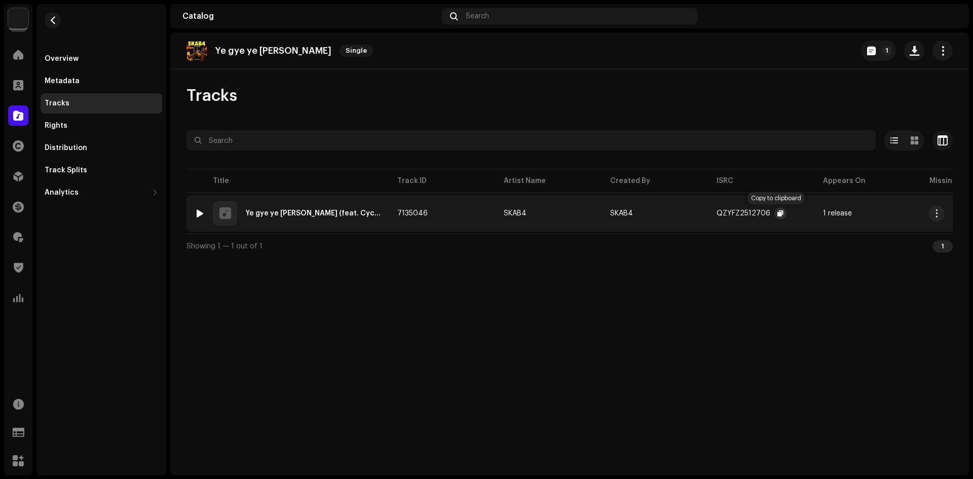
click at [774, 210] on button "button" at bounding box center [780, 213] width 12 height 12
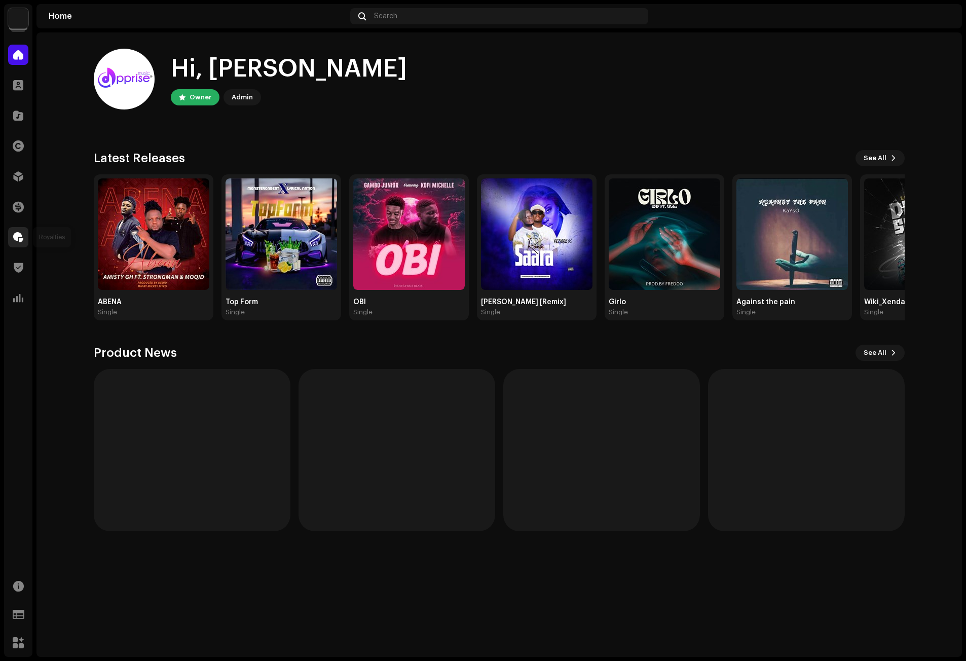
click at [26, 236] on div at bounding box center [18, 237] width 20 height 20
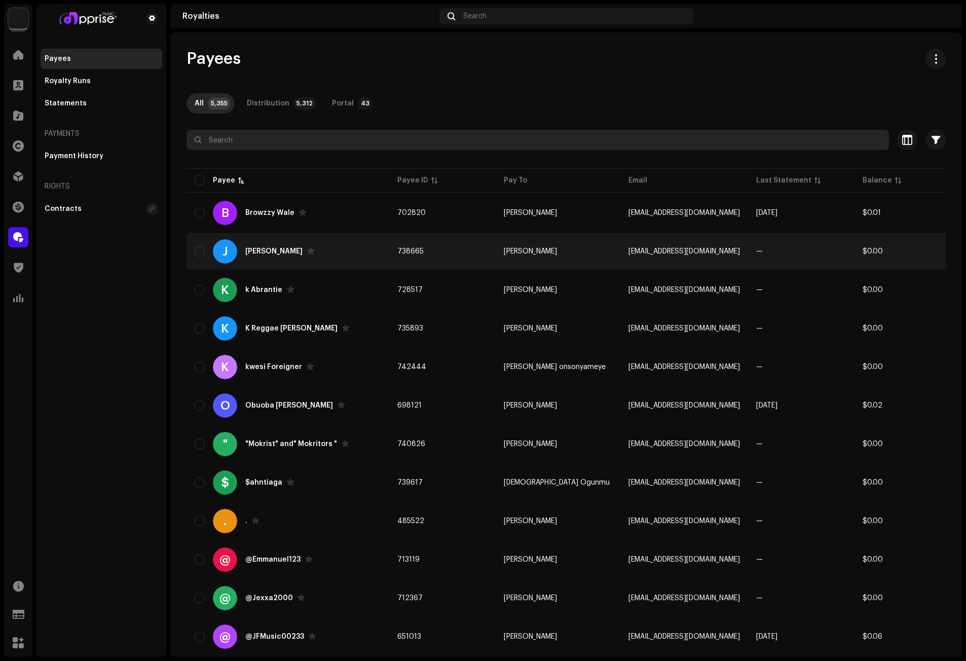
paste input "[EMAIL_ADDRESS][DOMAIN_NAME]"
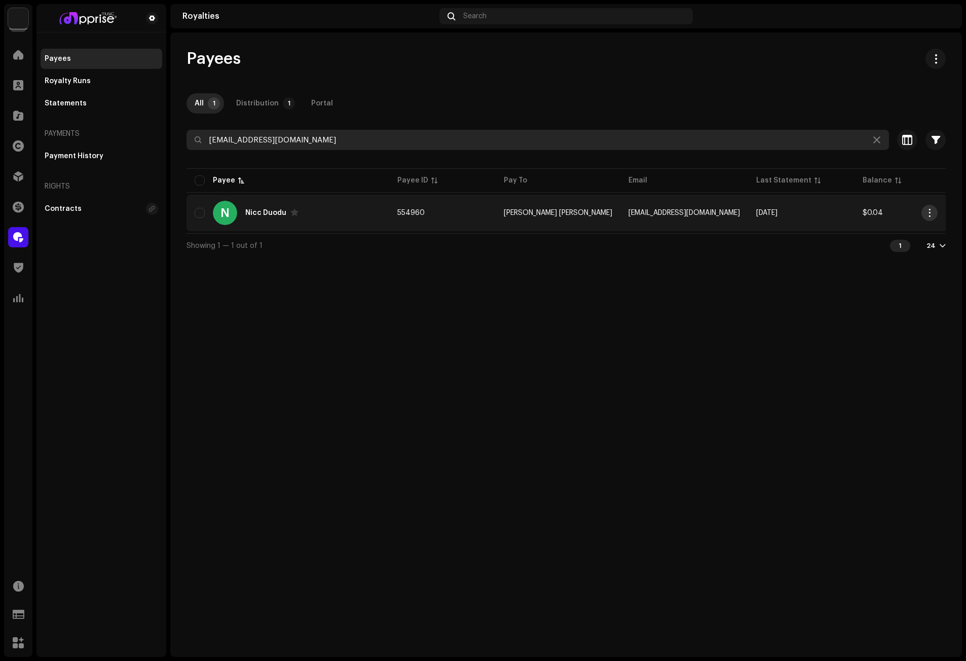
type input "[EMAIL_ADDRESS][DOMAIN_NAME]"
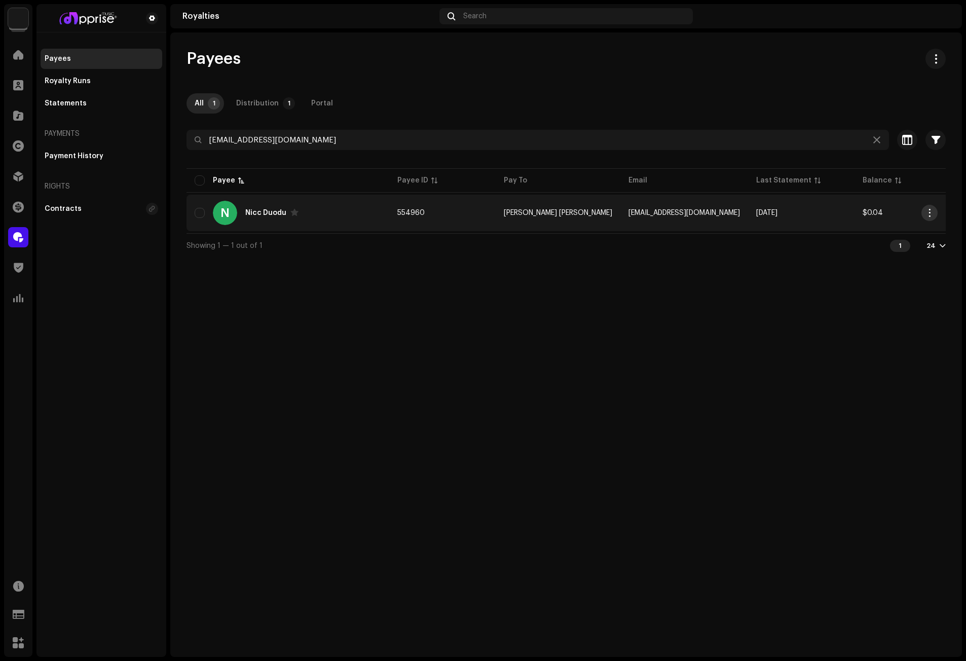
click at [927, 212] on span "button" at bounding box center [930, 213] width 8 height 8
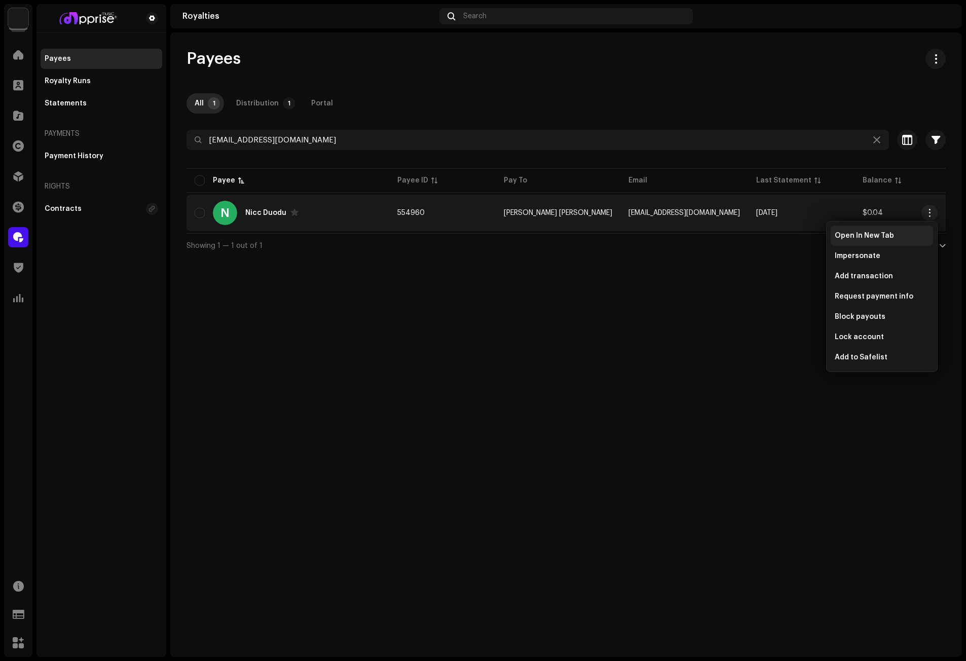
click at [853, 234] on span "Open In New Tab" at bounding box center [864, 236] width 59 height 8
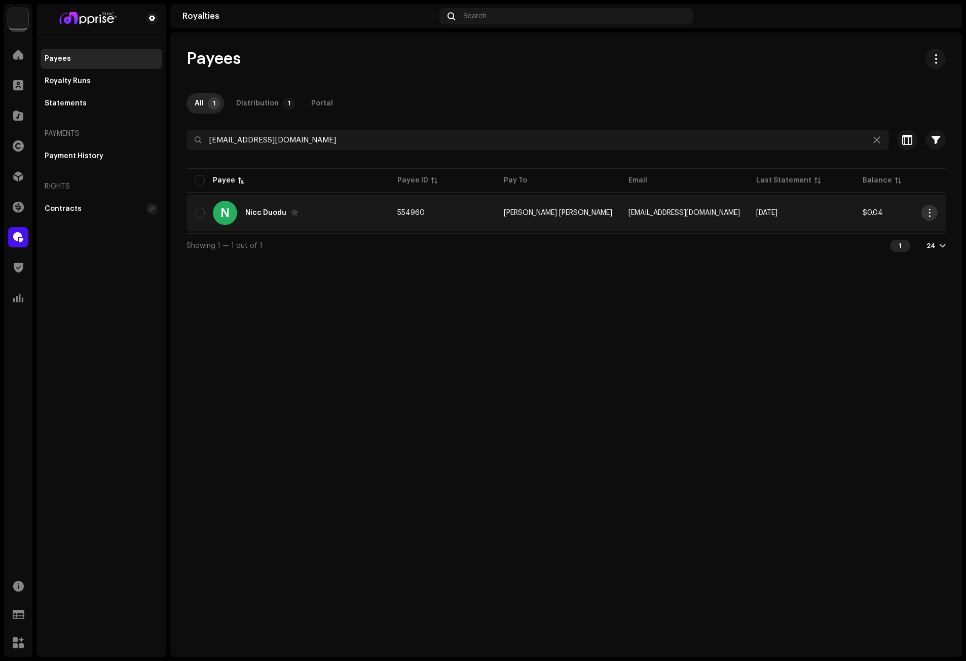
click at [926, 209] on span "button" at bounding box center [930, 213] width 8 height 8
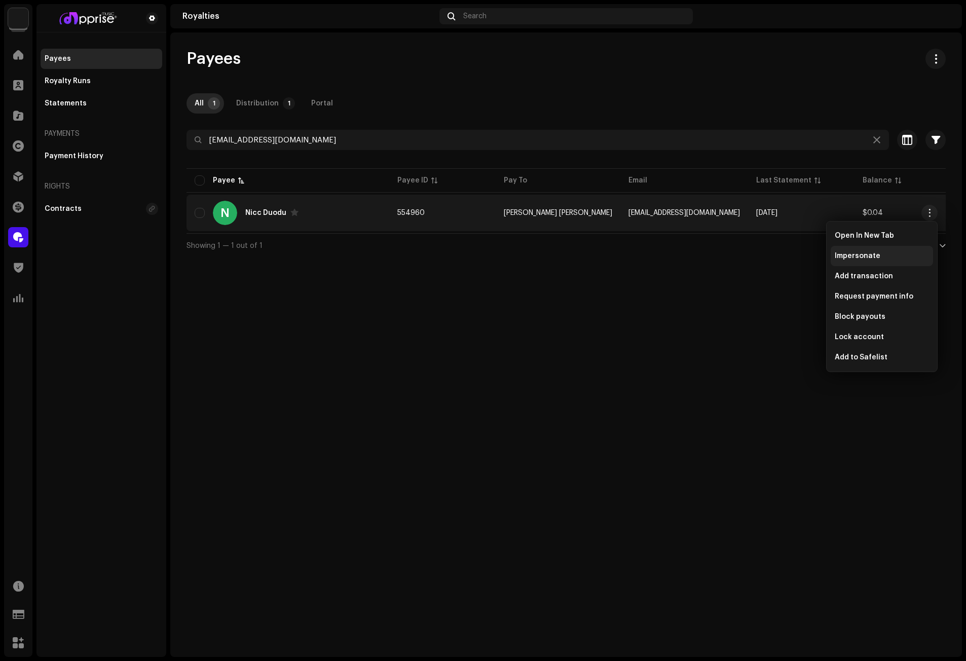
click at [860, 256] on span "Impersonate" at bounding box center [858, 256] width 46 height 8
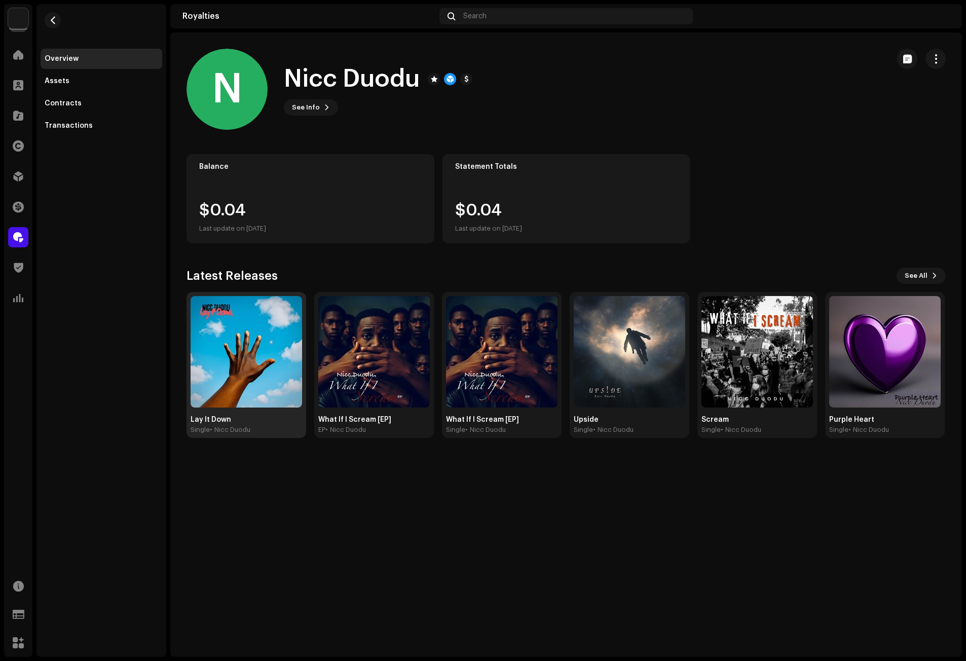
click at [245, 366] on img at bounding box center [246, 351] width 111 height 111
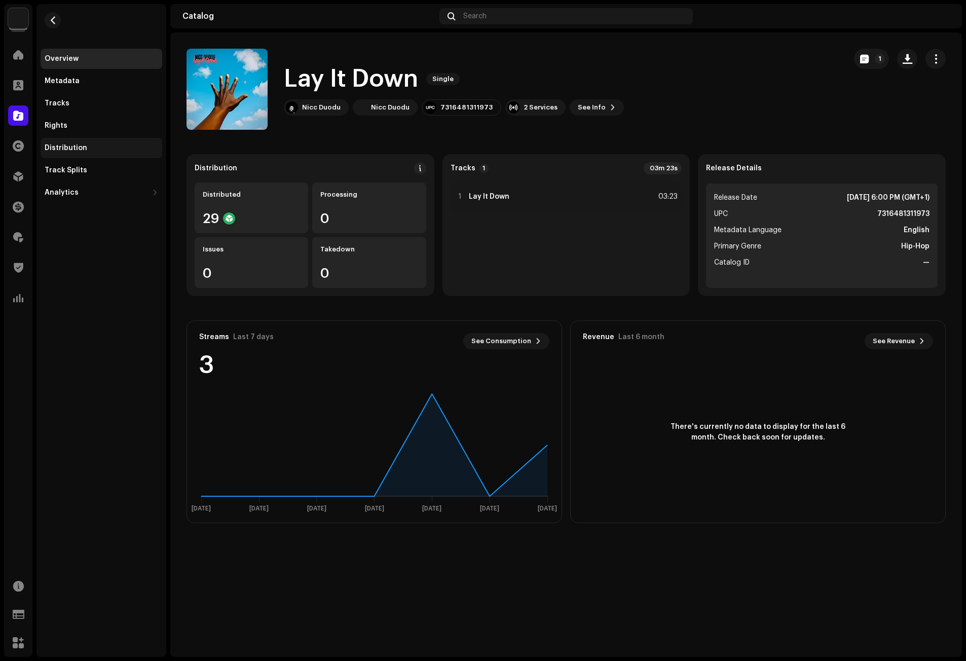
click at [62, 154] on div "Distribution" at bounding box center [102, 148] width 122 height 20
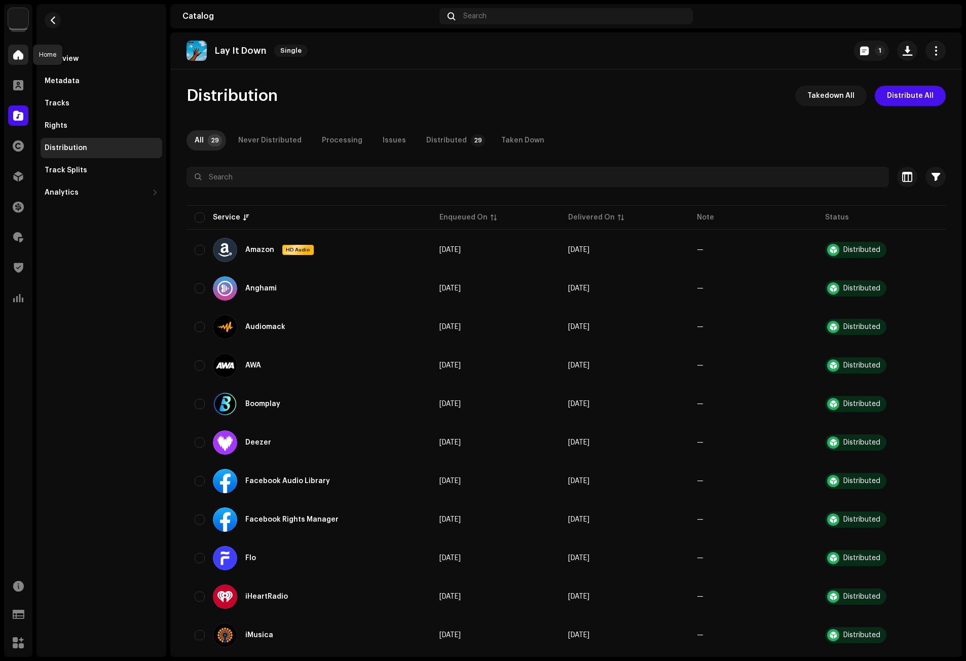
click at [17, 57] on span at bounding box center [18, 55] width 10 height 8
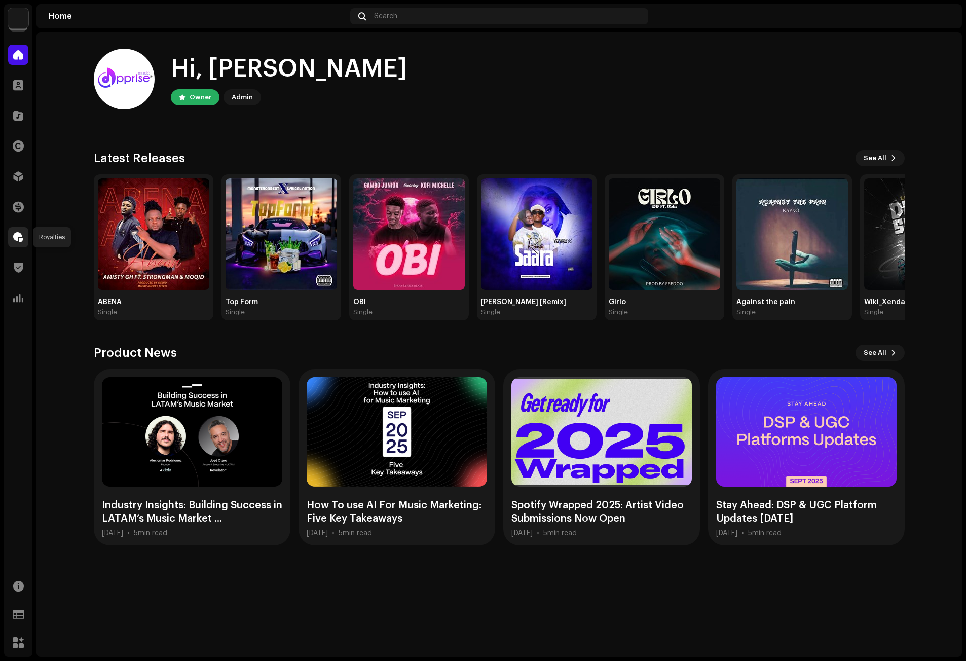
click at [16, 234] on span at bounding box center [18, 237] width 10 height 8
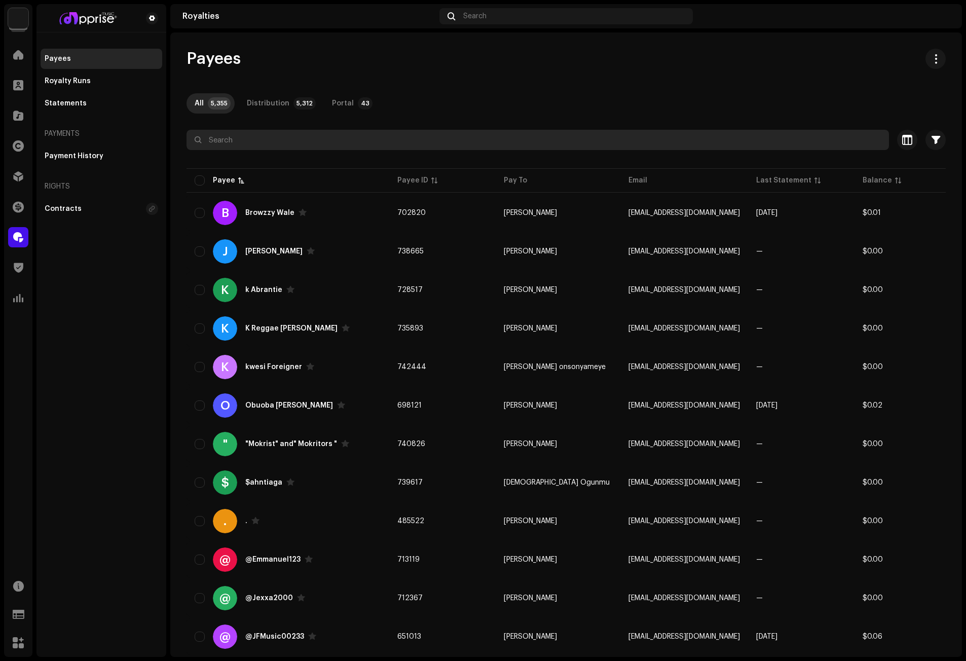
paste input "[EMAIL_ADDRESS][DOMAIN_NAME]"
type input "[EMAIL_ADDRESS][DOMAIN_NAME]"
